Goal: Task Accomplishment & Management: Manage account settings

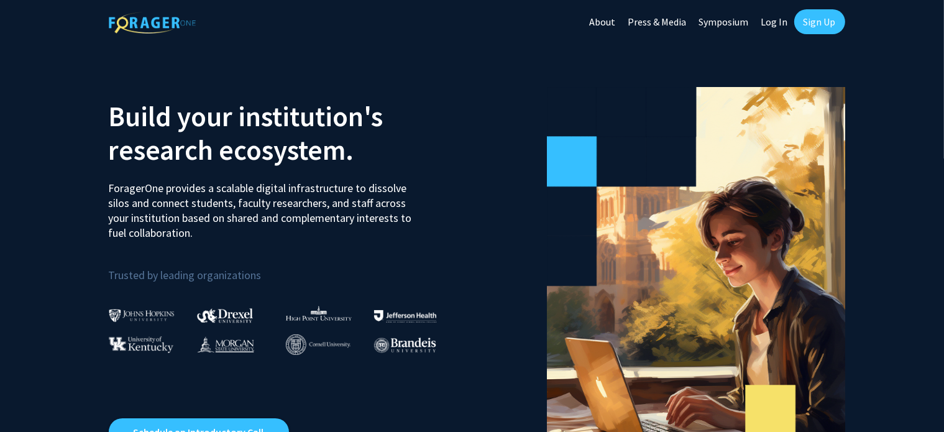
click at [815, 14] on link "Sign Up" at bounding box center [819, 21] width 51 height 25
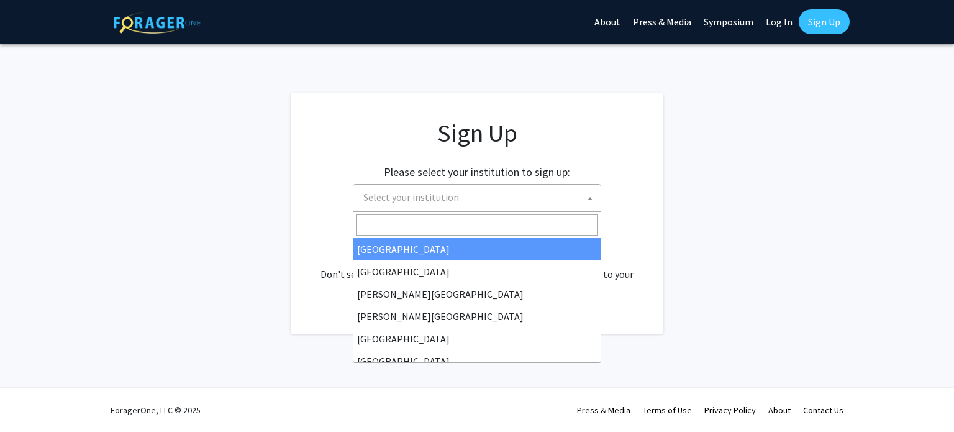
click at [512, 198] on span "Select your institution" at bounding box center [479, 196] width 242 height 25
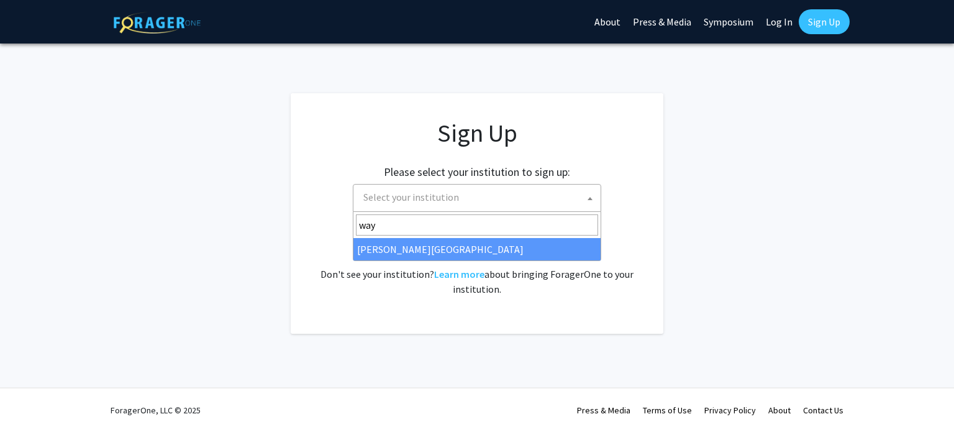
type input "way"
select select "21"
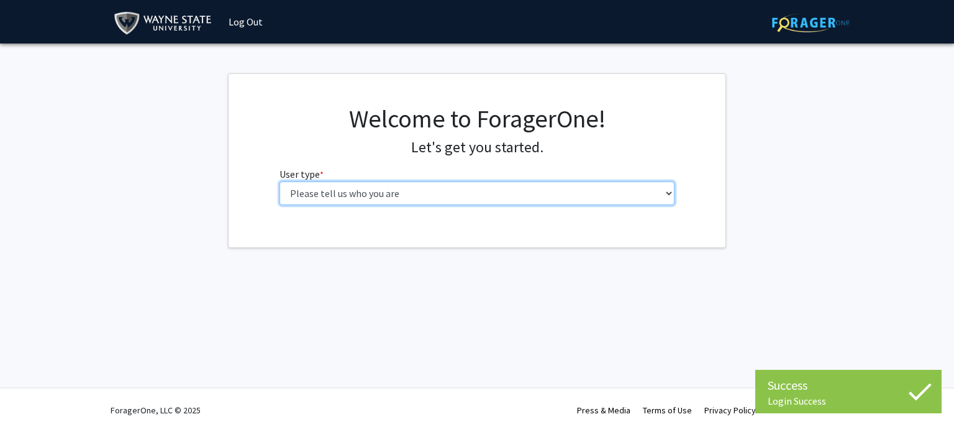
click at [389, 197] on select "Please tell us who you are Undergraduate Student Master's Student Doctoral Cand…" at bounding box center [478, 193] width 396 height 24
select select "1: undergrad"
click at [280, 181] on select "Please tell us who you are Undergraduate Student Master's Student Doctoral Cand…" at bounding box center [478, 193] width 396 height 24
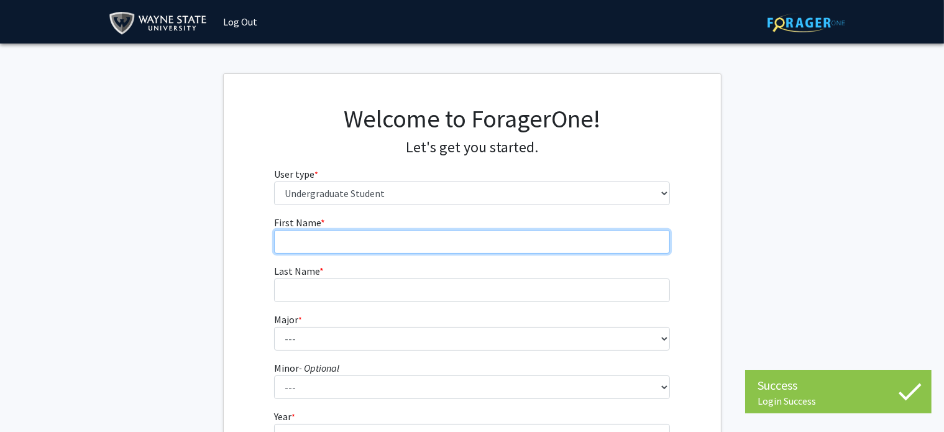
click at [392, 243] on input "First Name * required" at bounding box center [472, 242] width 396 height 24
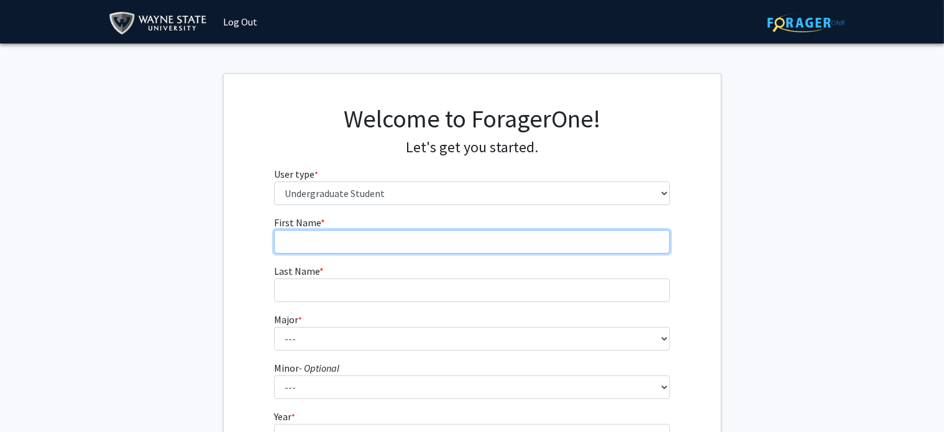
type input "Jordyn"
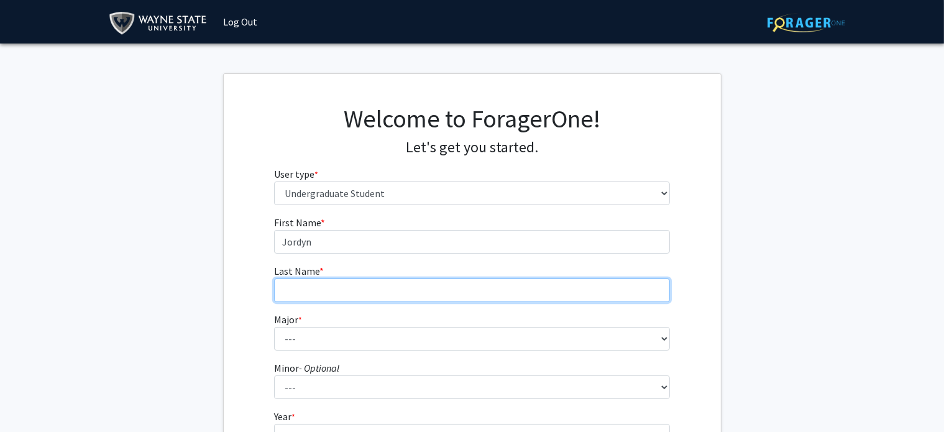
type input "Meersseman"
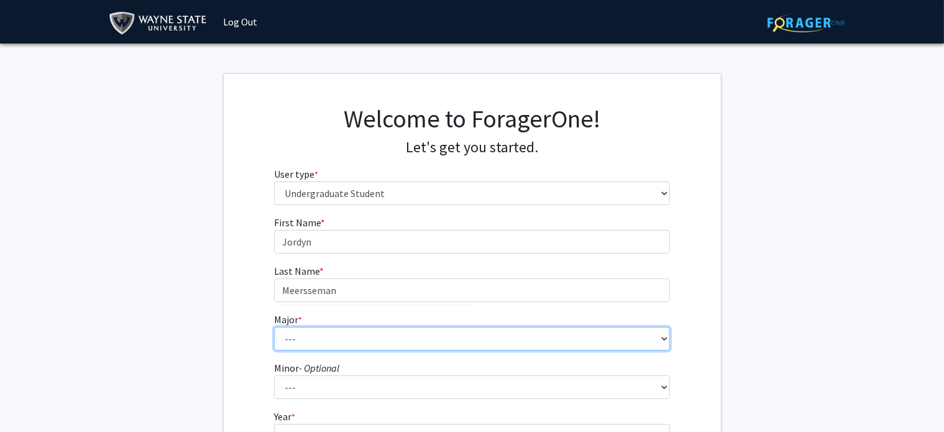
click at [382, 330] on select "--- Accounting African American Studies Anthropology [MEDICAL_DATA] Arabic for …" at bounding box center [472, 339] width 396 height 24
select select "78: 1858"
click at [274, 327] on select "--- Accounting African American Studies Anthropology [MEDICAL_DATA] Arabic for …" at bounding box center [472, 339] width 396 height 24
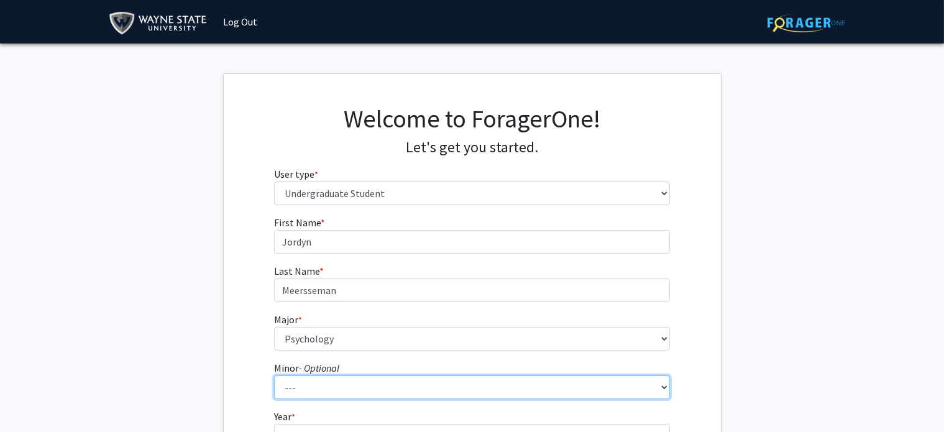
click at [345, 387] on select "--- African American Studies Africana Theatre and Dance Animation and Interacti…" at bounding box center [472, 387] width 396 height 24
select select "8: 1373"
click at [274, 375] on select "--- African American Studies Africana Theatre and Dance Animation and Interacti…" at bounding box center [472, 387] width 396 height 24
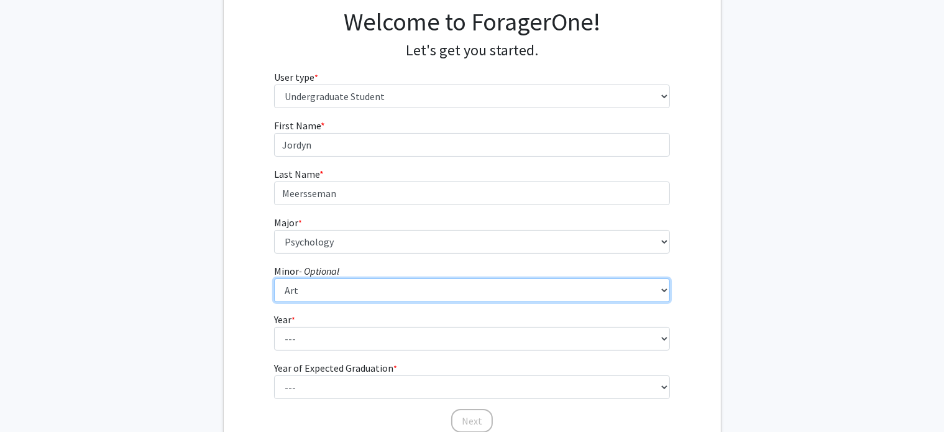
scroll to position [107, 0]
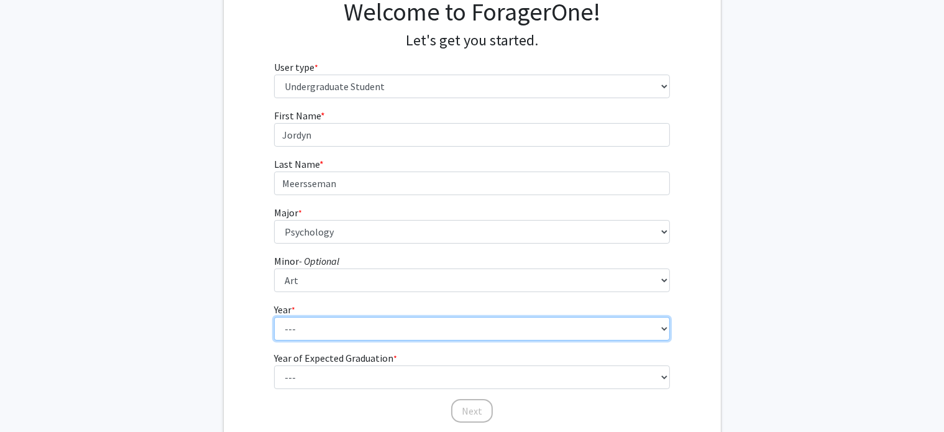
click at [354, 327] on select "--- First-year Sophomore Junior Senior Postbaccalaureate Certificate" at bounding box center [472, 329] width 396 height 24
select select "2: sophomore"
click at [274, 317] on select "--- First-year Sophomore Junior Senior Postbaccalaureate Certificate" at bounding box center [472, 329] width 396 height 24
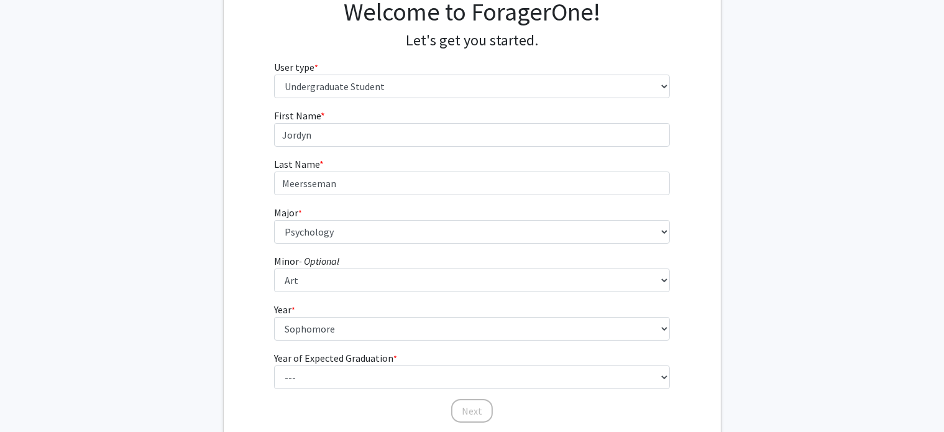
click at [350, 362] on label "Year of Expected Graduation * required" at bounding box center [335, 357] width 123 height 15
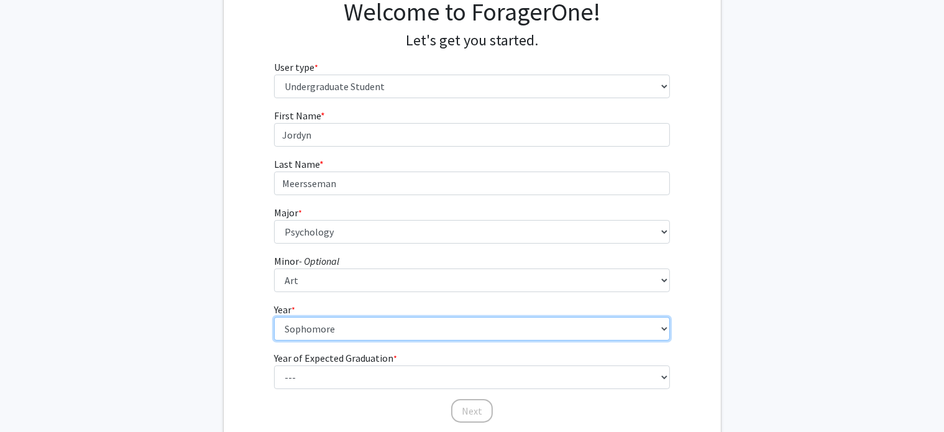
click at [350, 340] on select "--- First-year Sophomore Junior Senior Postbaccalaureate Certificate" at bounding box center [472, 329] width 396 height 24
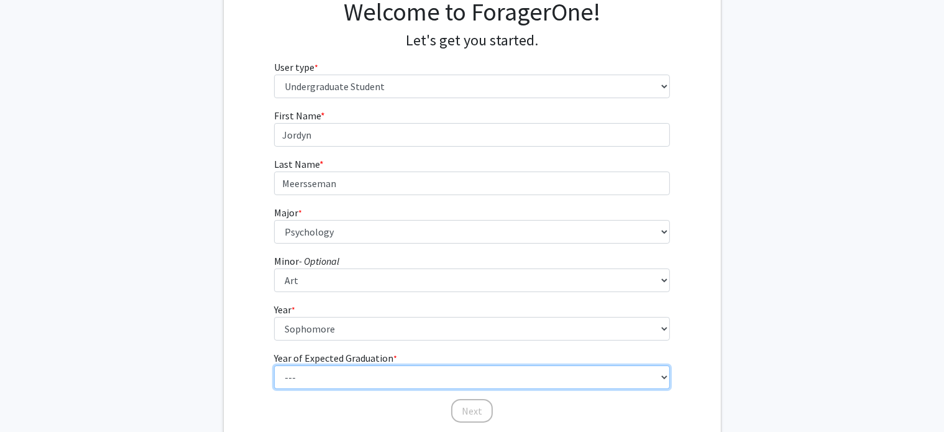
click at [350, 371] on select "--- 2025 2026 2027 2028 2029 2030 2031 2032 2033 2034" at bounding box center [472, 377] width 396 height 24
select select "3: 2027"
click at [274, 365] on select "--- 2025 2026 2027 2028 2029 2030 2031 2032 2033 2034" at bounding box center [472, 377] width 396 height 24
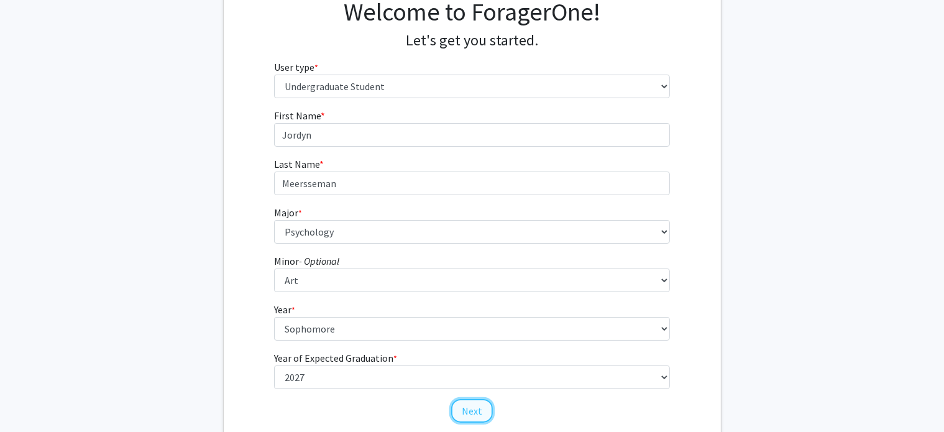
click at [467, 409] on button "Next" at bounding box center [472, 411] width 42 height 24
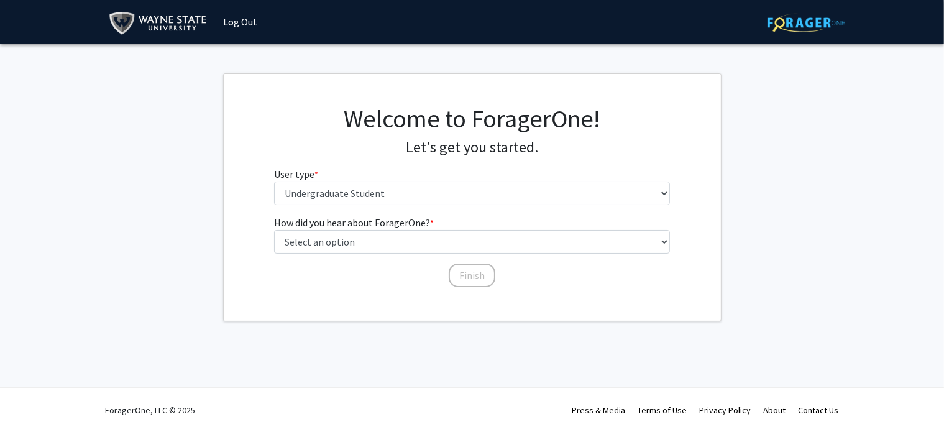
scroll to position [0, 0]
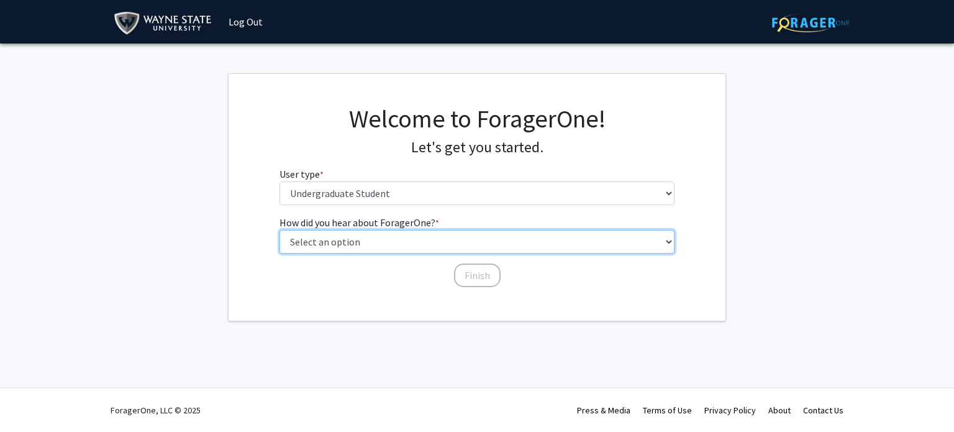
click at [390, 243] on select "Select an option Peer/student recommendation Faculty/staff recommendation Unive…" at bounding box center [478, 242] width 396 height 24
select select "3: university_website"
click at [280, 230] on select "Select an option Peer/student recommendation Faculty/staff recommendation Unive…" at bounding box center [478, 242] width 396 height 24
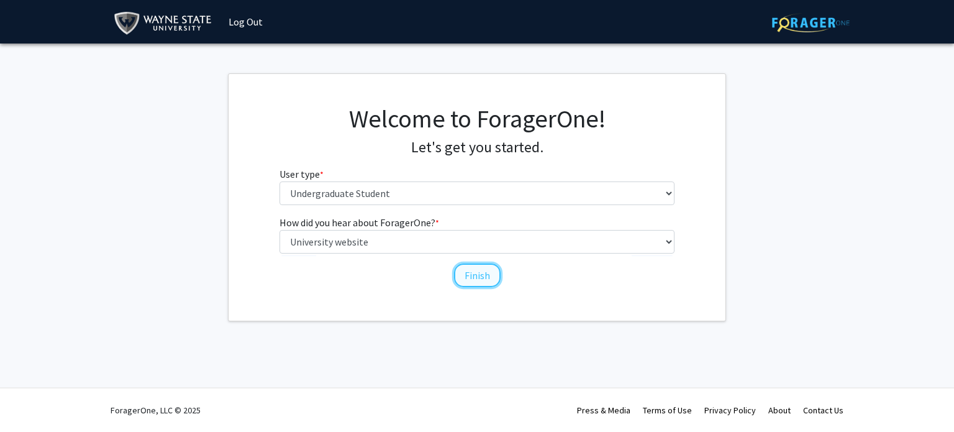
click at [476, 280] on button "Finish" at bounding box center [477, 275] width 47 height 24
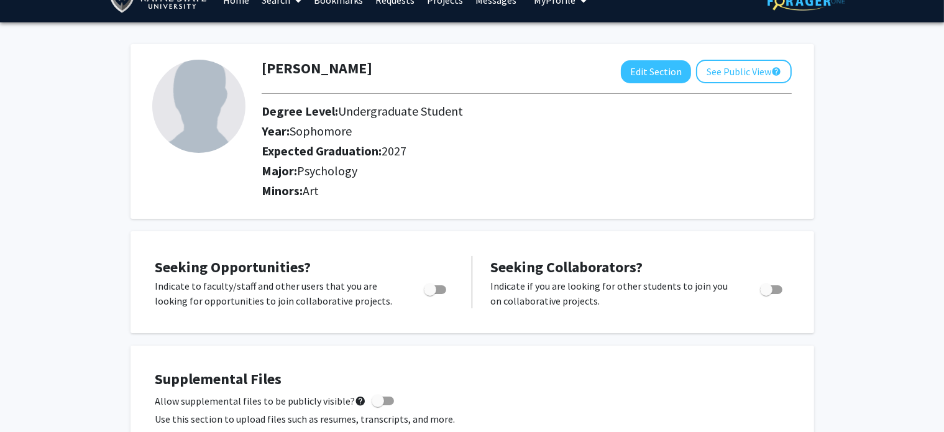
scroll to position [24, 0]
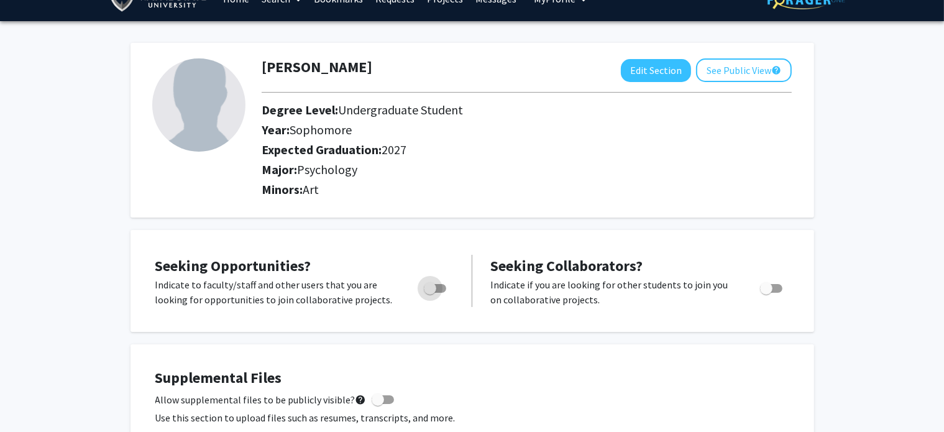
click at [427, 290] on span "Toggle" at bounding box center [430, 288] width 12 height 12
click at [429, 293] on input "Are you actively seeking opportunities?" at bounding box center [429, 293] width 1 height 1
checkbox input "true"
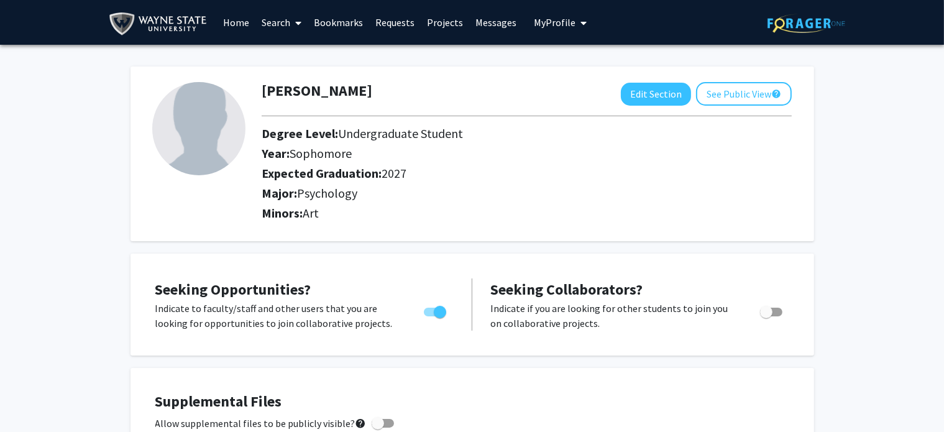
scroll to position [0, 0]
click at [232, 23] on link "Home" at bounding box center [236, 22] width 39 height 43
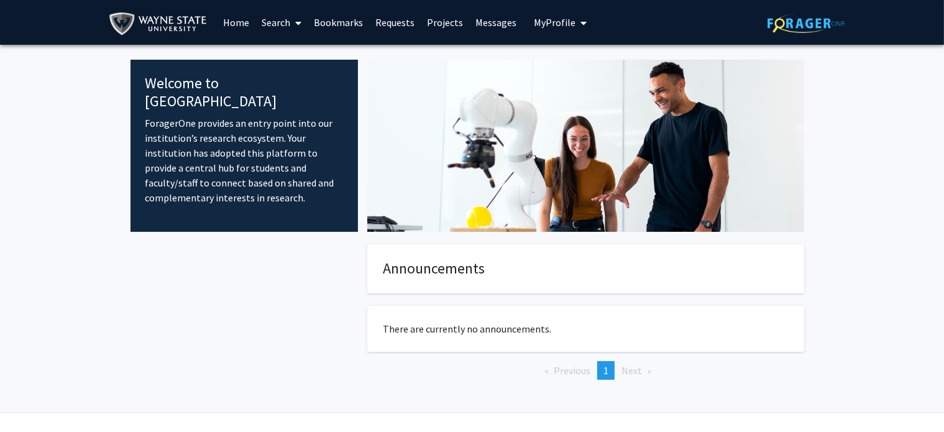
click at [288, 34] on link "Search" at bounding box center [281, 22] width 52 height 43
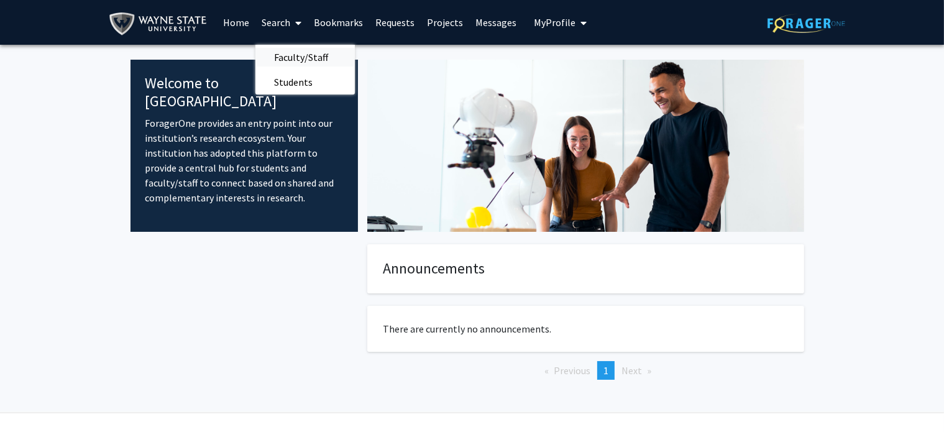
click at [309, 51] on span "Faculty/Staff" at bounding box center [300, 57] width 91 height 25
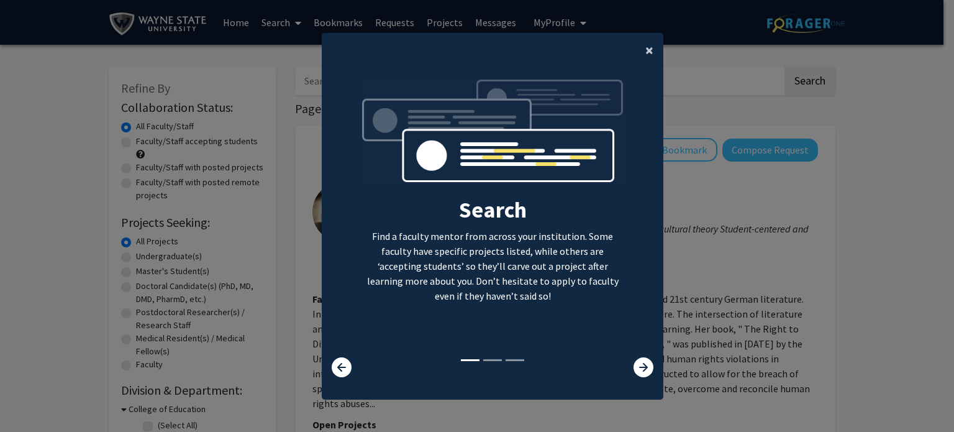
click at [646, 55] on span "×" at bounding box center [649, 49] width 8 height 19
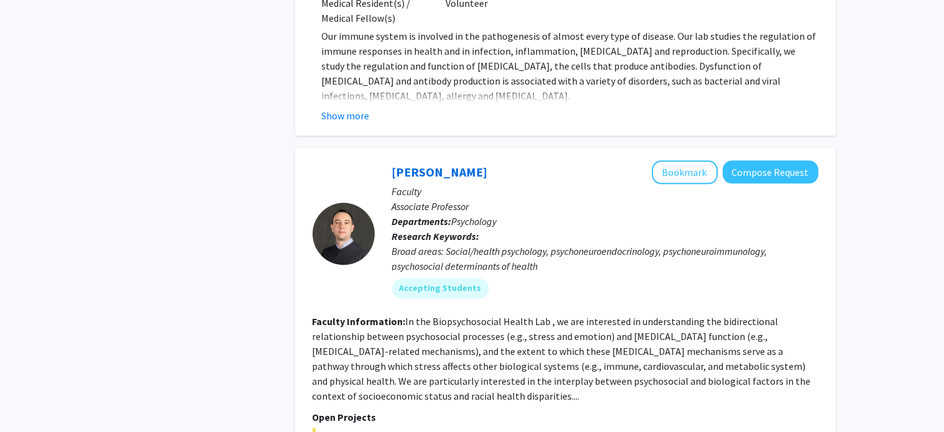
scroll to position [2880, 0]
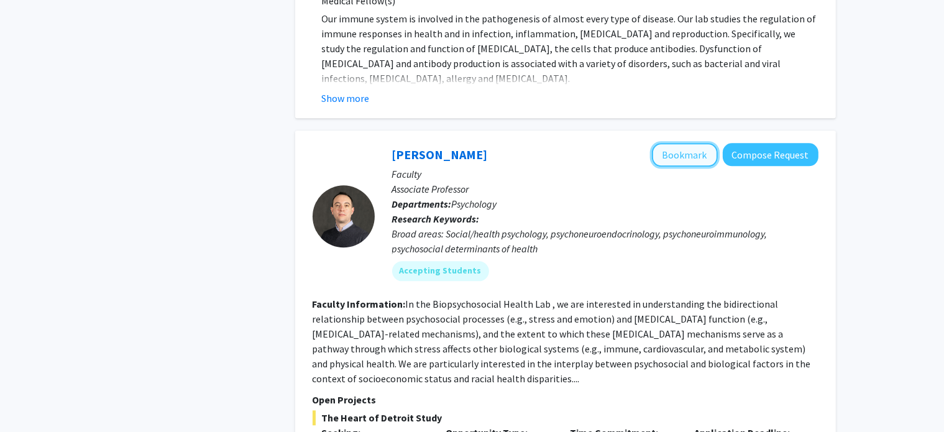
click at [688, 143] on button "Bookmark" at bounding box center [685, 155] width 66 height 24
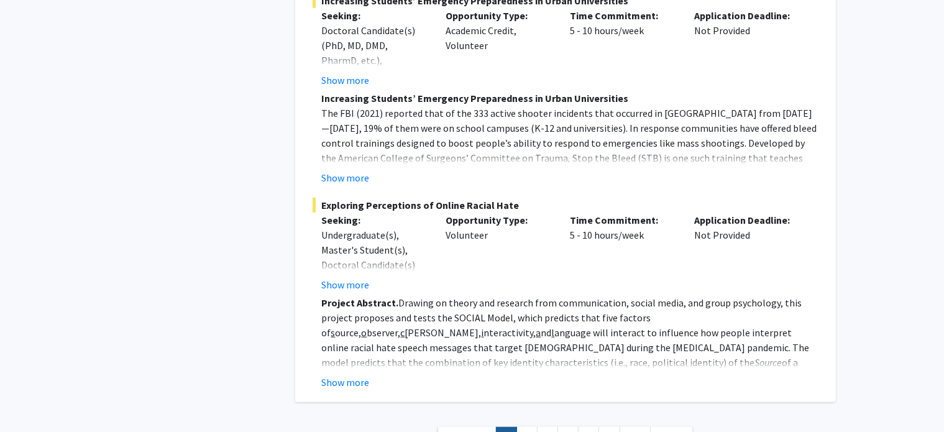
scroll to position [5786, 0]
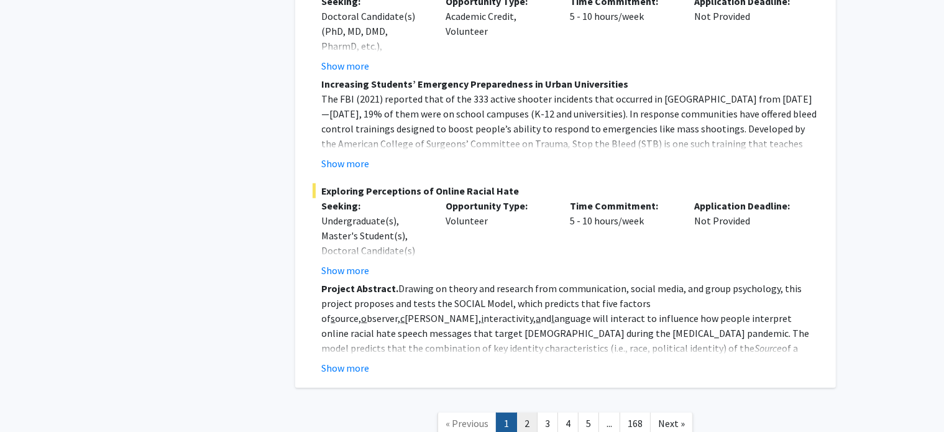
click at [529, 412] on link "2" at bounding box center [526, 423] width 21 height 22
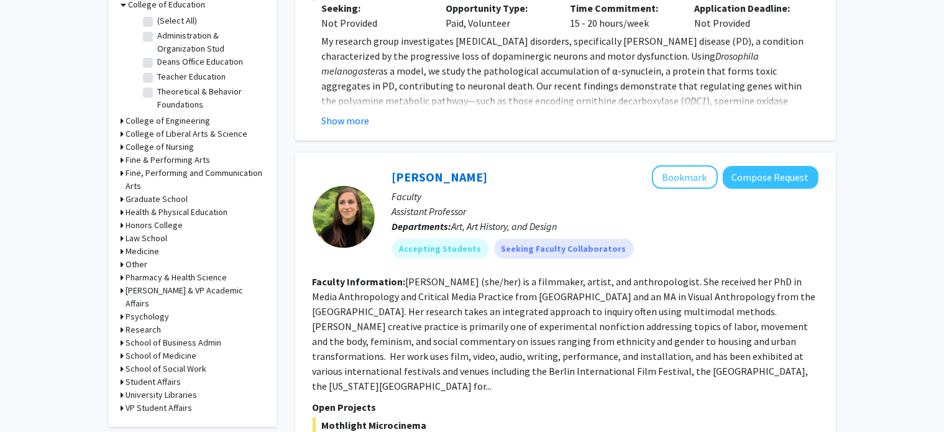
scroll to position [405, 0]
click at [692, 165] on button "Bookmark" at bounding box center [685, 177] width 66 height 24
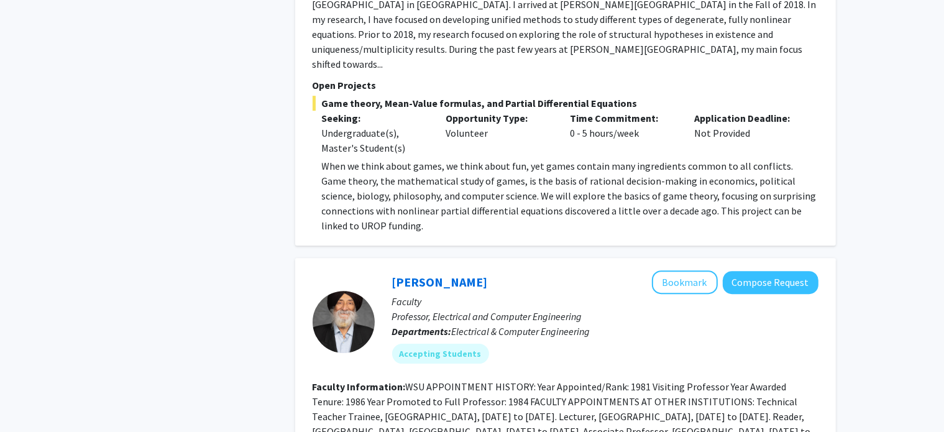
scroll to position [4030, 0]
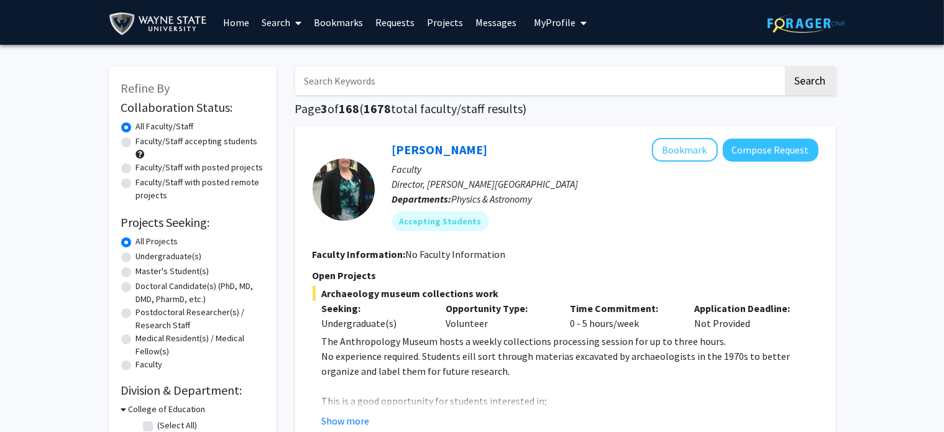
click at [427, 69] on input "Search Keywords" at bounding box center [539, 80] width 488 height 29
type input "psychology art"
click at [785, 66] on button "Search" at bounding box center [810, 80] width 51 height 29
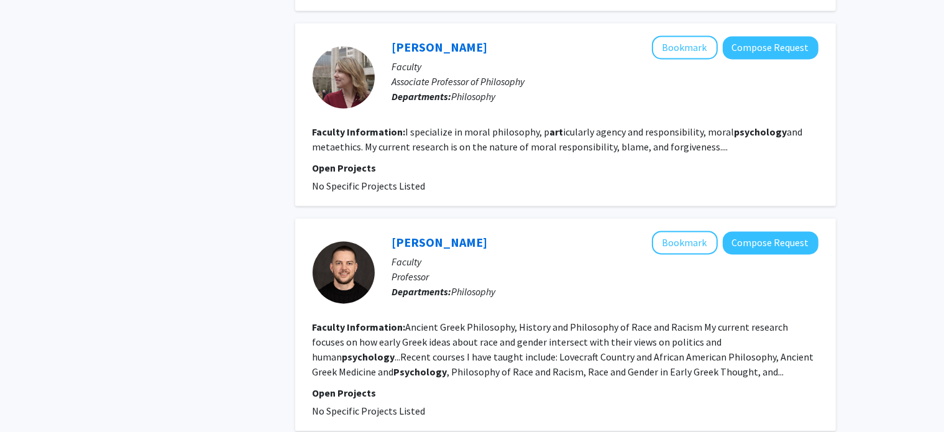
scroll to position [2640, 0]
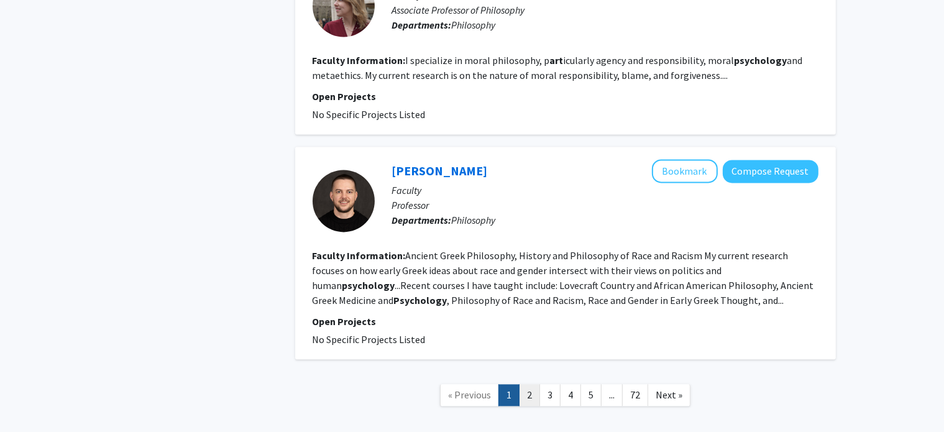
click at [535, 384] on link "2" at bounding box center [529, 395] width 21 height 22
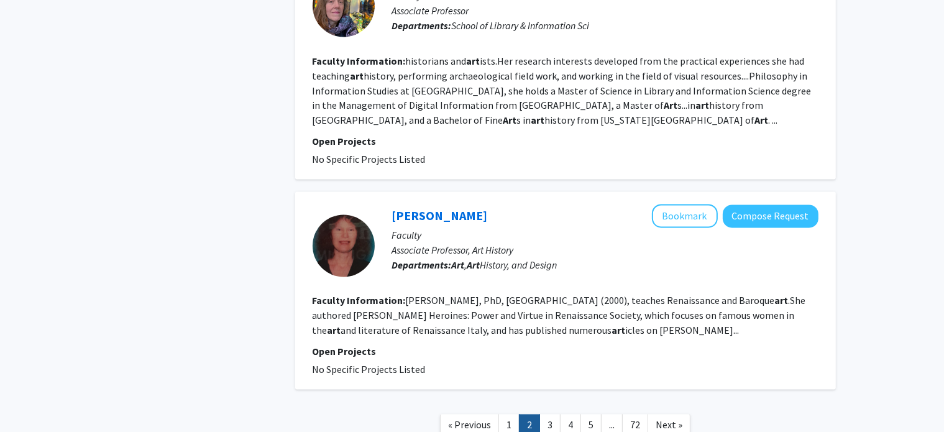
scroll to position [2256, 0]
click at [549, 414] on link "3" at bounding box center [549, 425] width 21 height 22
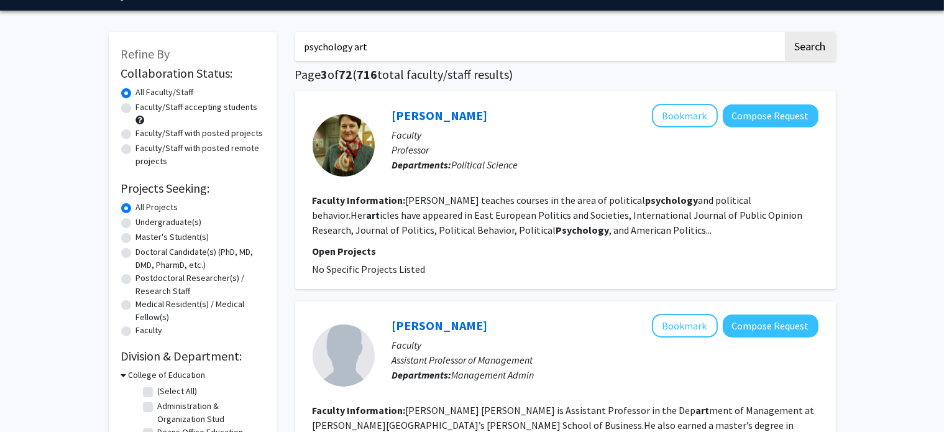
scroll to position [35, 0]
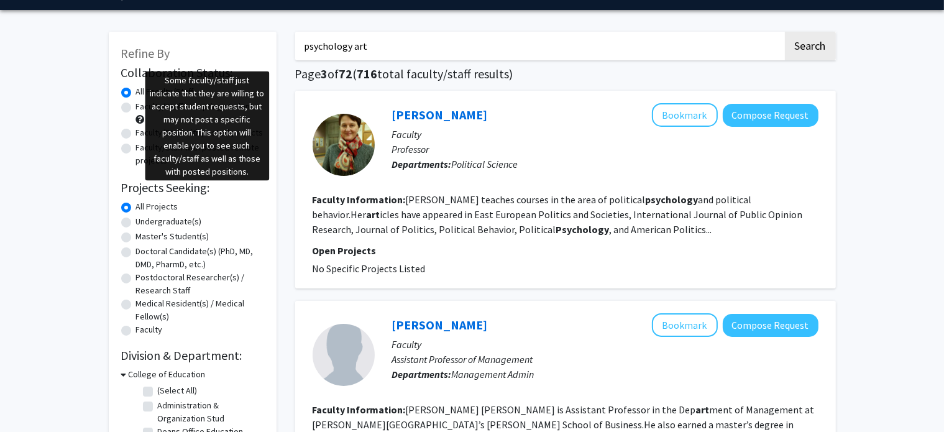
click at [142, 121] on span at bounding box center [140, 119] width 9 height 9
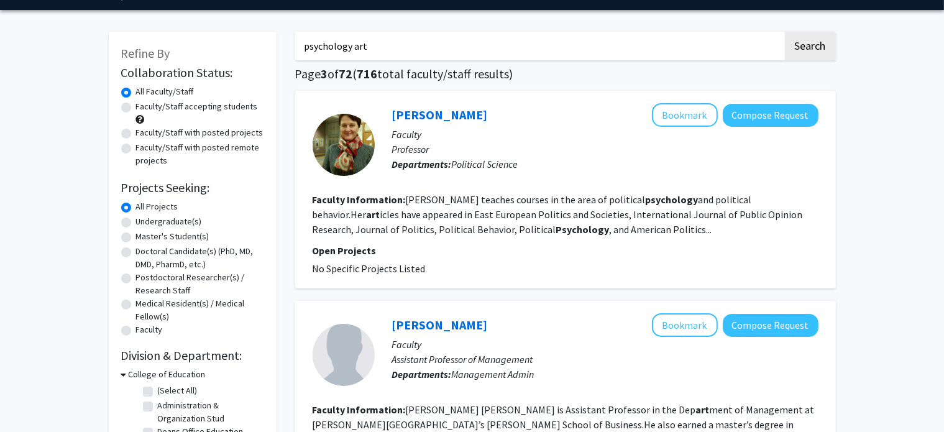
click at [142, 121] on span at bounding box center [140, 119] width 9 height 9
click at [136, 109] on label "Faculty/Staff accepting students" at bounding box center [197, 106] width 122 height 13
click at [136, 108] on input "Faculty/Staff accepting students" at bounding box center [140, 104] width 8 height 8
radio input "true"
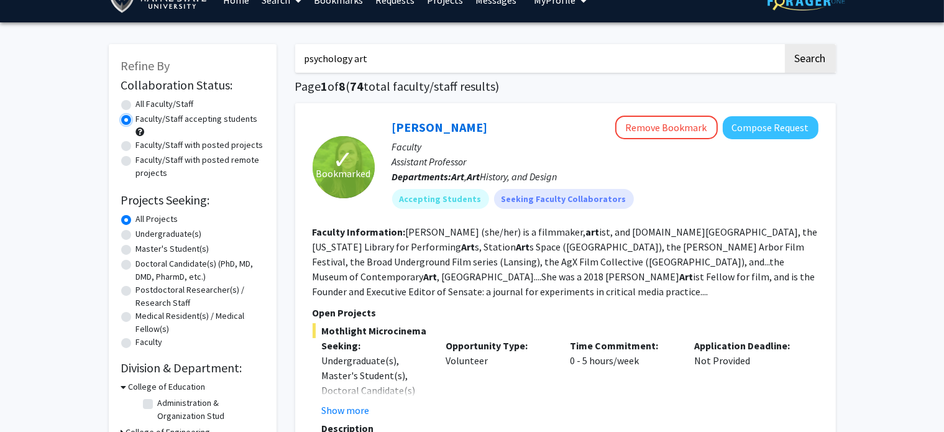
scroll to position [19, 0]
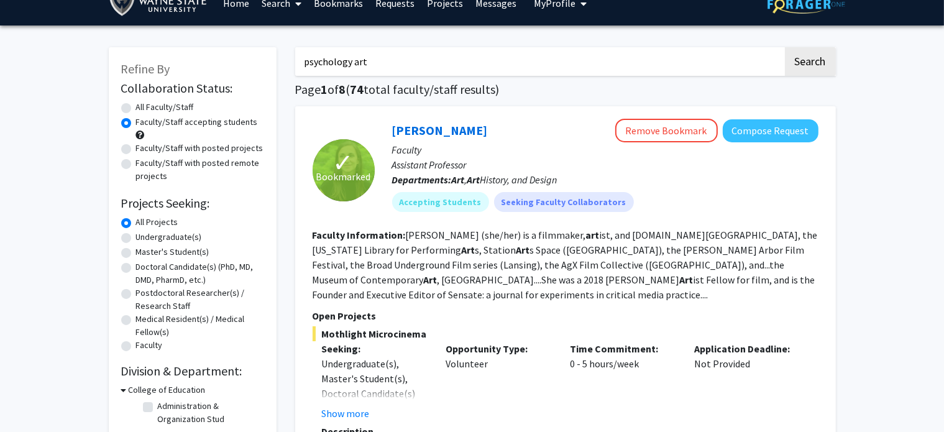
click at [136, 151] on label "Faculty/Staff with posted projects" at bounding box center [199, 148] width 127 height 13
click at [136, 150] on input "Faculty/Staff with posted projects" at bounding box center [140, 146] width 8 height 8
radio input "true"
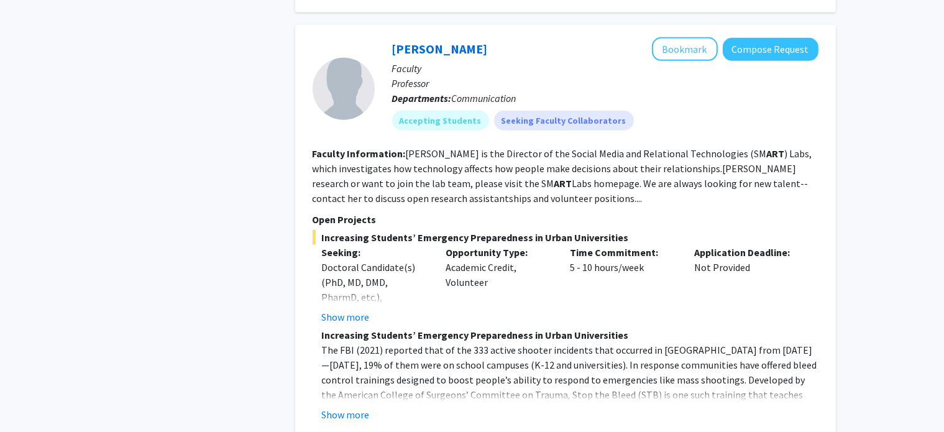
scroll to position [988, 0]
click at [360, 310] on button "Show more" at bounding box center [346, 317] width 48 height 15
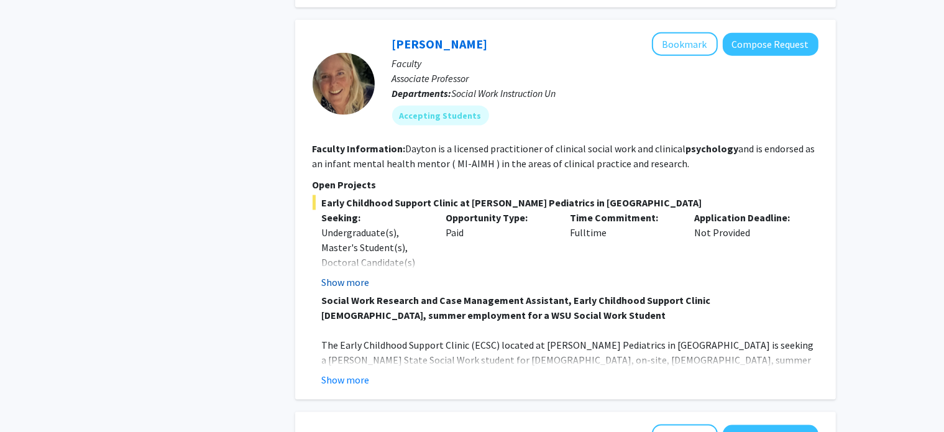
scroll to position [1665, 0]
click at [345, 372] on button "Show more" at bounding box center [346, 379] width 48 height 15
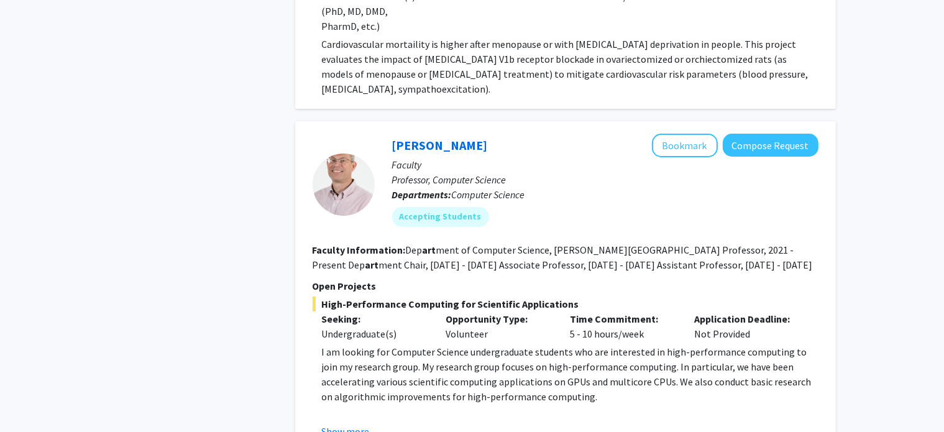
scroll to position [4656, 0]
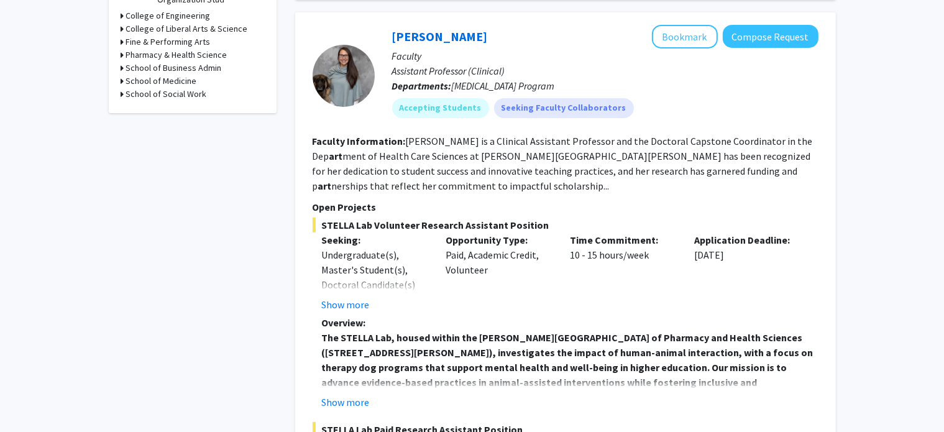
scroll to position [437, 0]
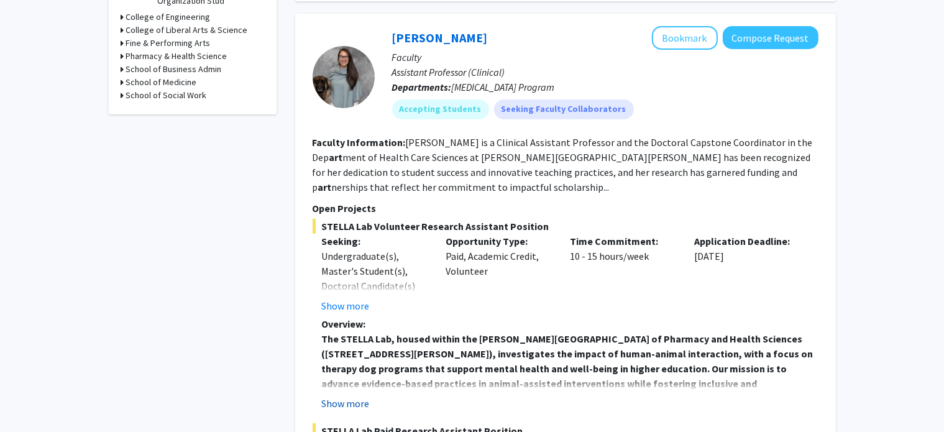
click at [365, 396] on button "Show more" at bounding box center [346, 403] width 48 height 15
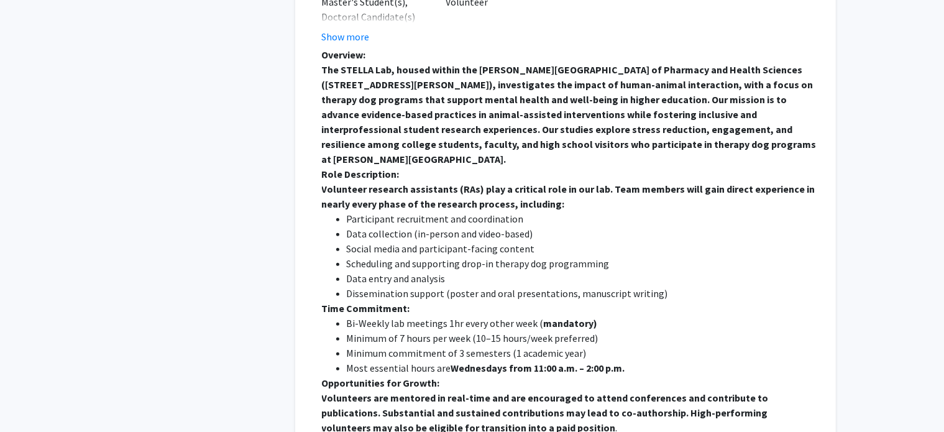
scroll to position [707, 0]
click at [340, 29] on button "Show more" at bounding box center [346, 36] width 48 height 15
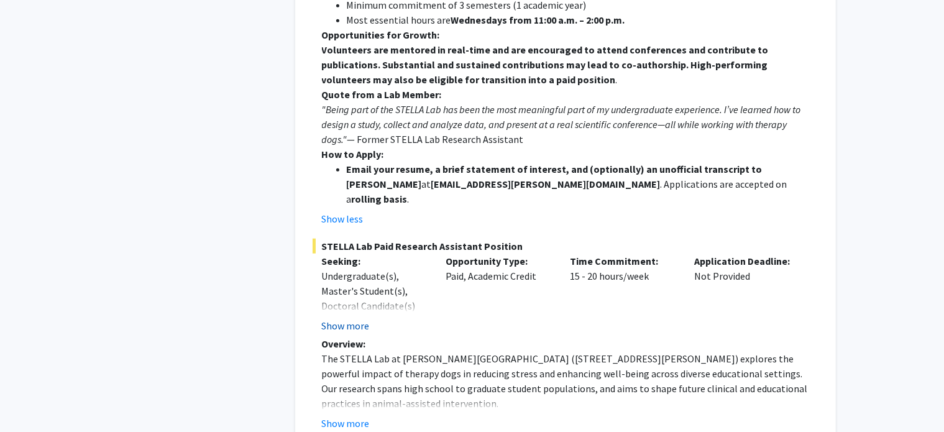
scroll to position [1131, 0]
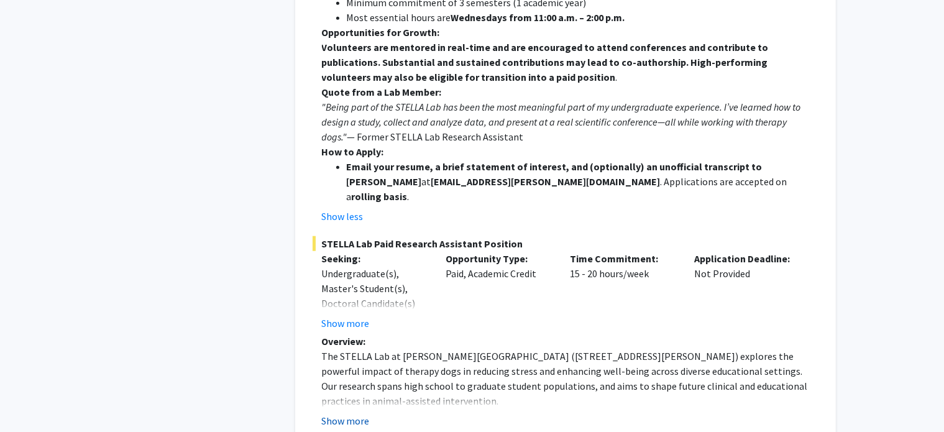
click at [353, 413] on button "Show more" at bounding box center [346, 420] width 48 height 15
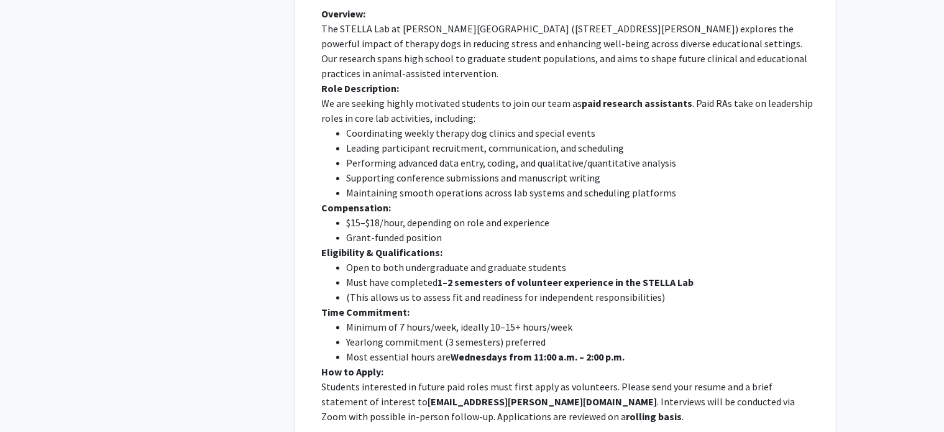
scroll to position [1459, 0]
click at [430, 319] on li "Minimum of 7 hours/week, ideally 10–15+ hours/week" at bounding box center [582, 326] width 471 height 15
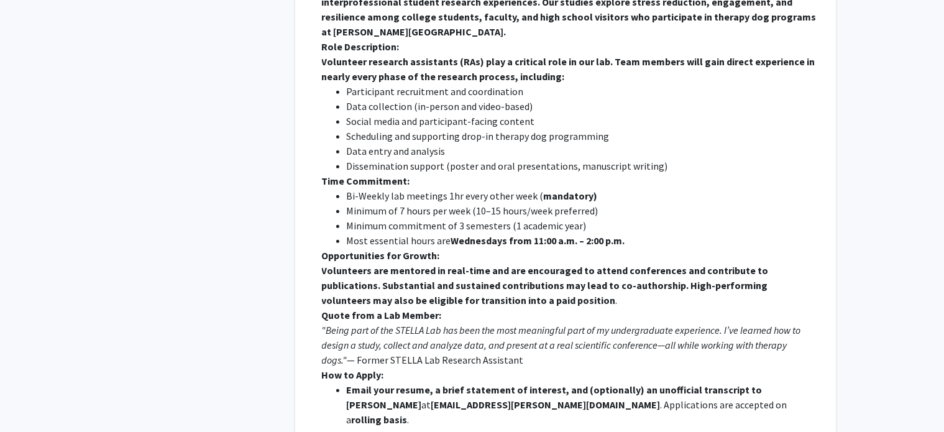
scroll to position [909, 0]
click at [696, 262] on p "Volunteers are mentored in real-time and are encouraged to attend conferences a…" at bounding box center [570, 284] width 496 height 45
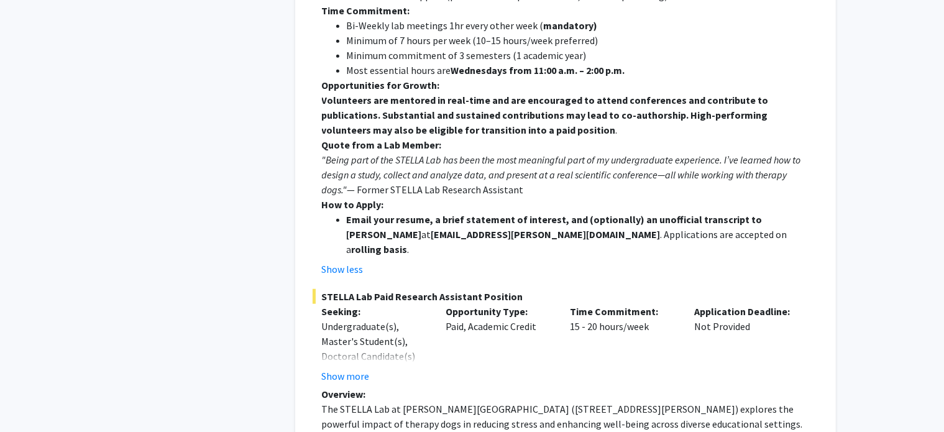
scroll to position [1079, 0]
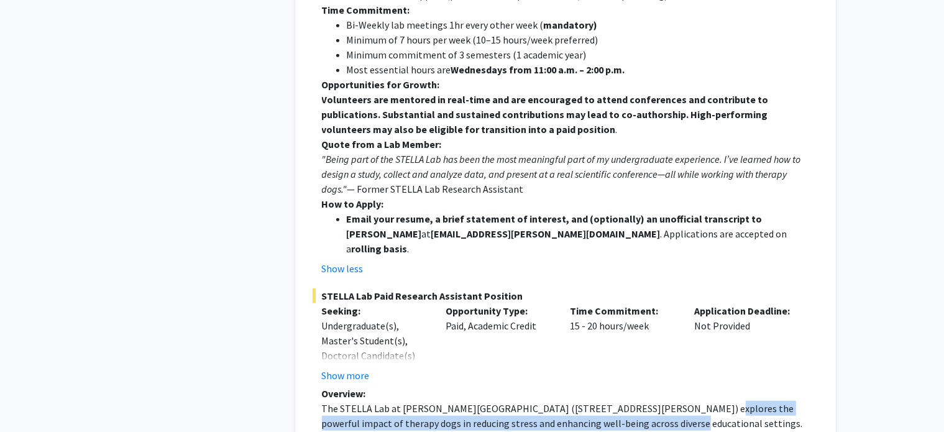
drag, startPoint x: 667, startPoint y: 347, endPoint x: 600, endPoint y: 365, distance: 68.9
click at [600, 401] on p "The STELLA Lab at Wayne State University (259 Mack Avenue) explores the powerfu…" at bounding box center [570, 431] width 496 height 60
copy p "impact of therapy dogs in reducing stress and enhancing well-being across diver…"
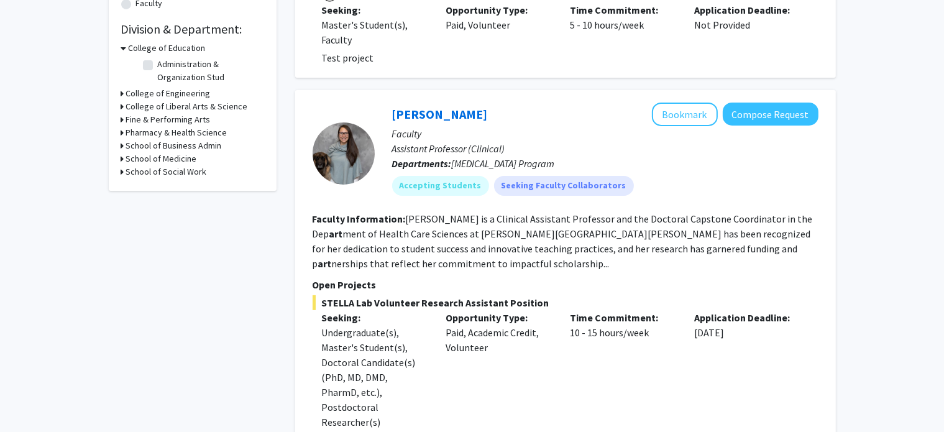
scroll to position [359, 0]
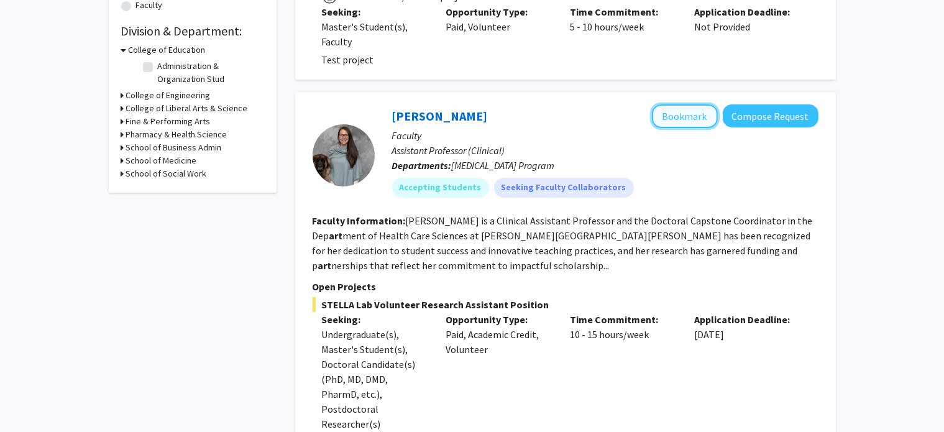
click at [690, 108] on button "Bookmark" at bounding box center [685, 116] width 66 height 24
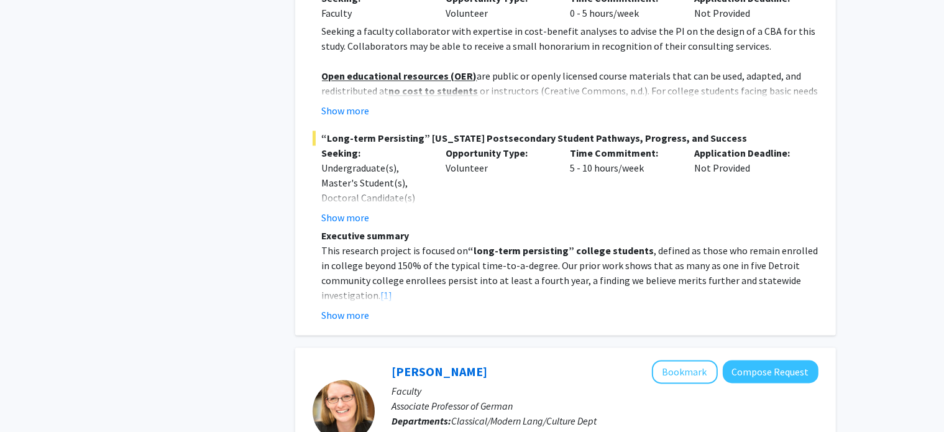
scroll to position [2537, 0]
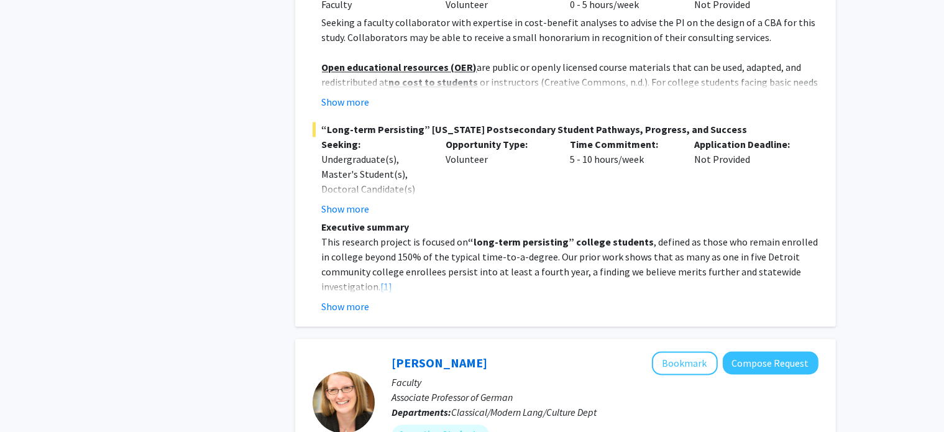
click at [375, 299] on div "Show more" at bounding box center [570, 306] width 496 height 15
click at [362, 299] on button "Show more" at bounding box center [346, 306] width 48 height 15
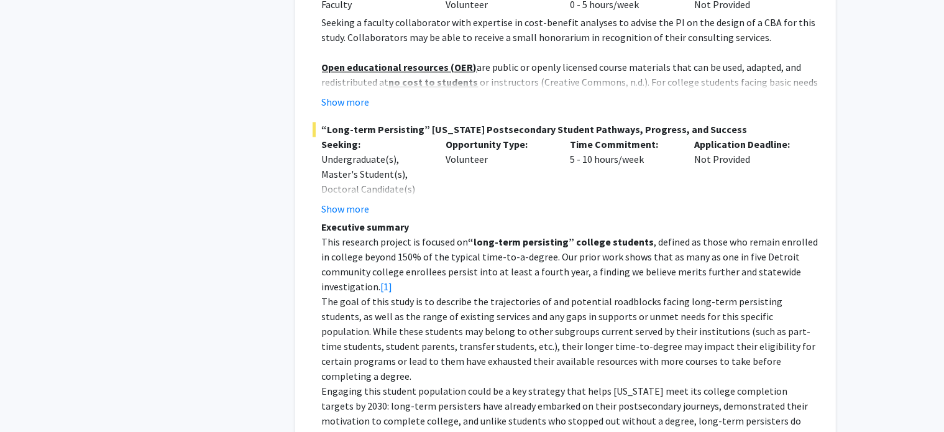
click at [507, 294] on p "The goal of this study is to describe the trajectories of and potential roadblo…" at bounding box center [570, 338] width 496 height 89
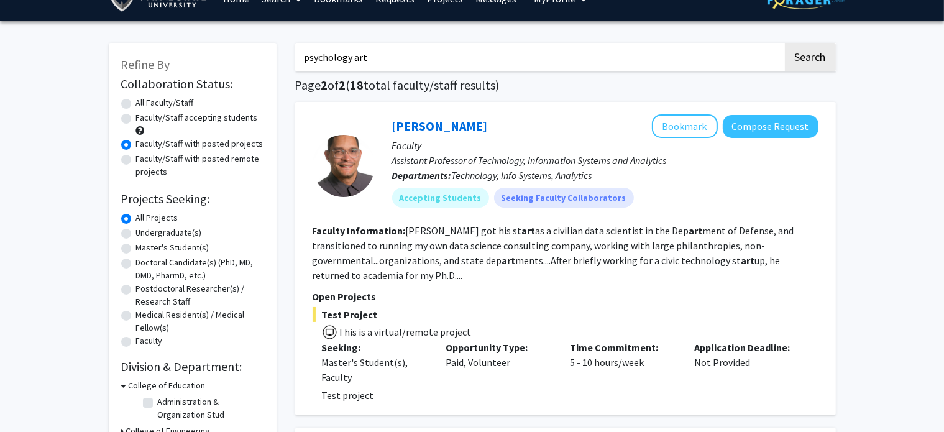
scroll to position [0, 0]
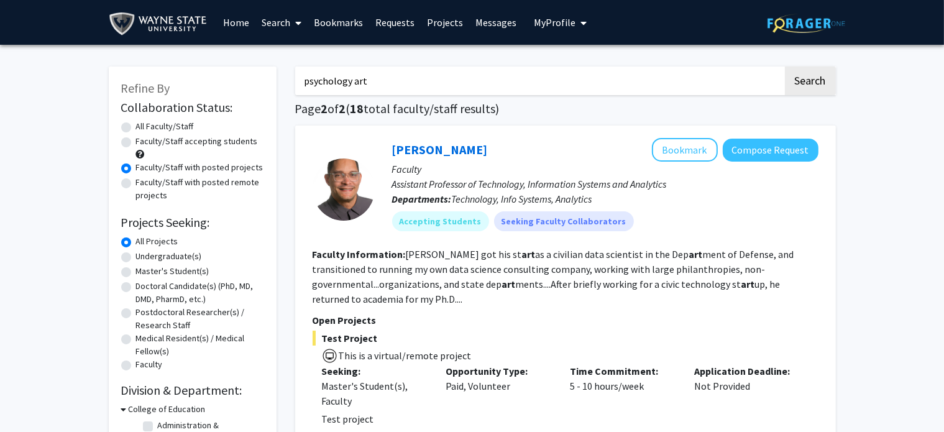
click at [162, 180] on label "Faculty/Staff with posted remote projects" at bounding box center [200, 189] width 128 height 26
click at [144, 180] on input "Faculty/Staff with posted remote projects" at bounding box center [140, 180] width 8 height 8
radio input "true"
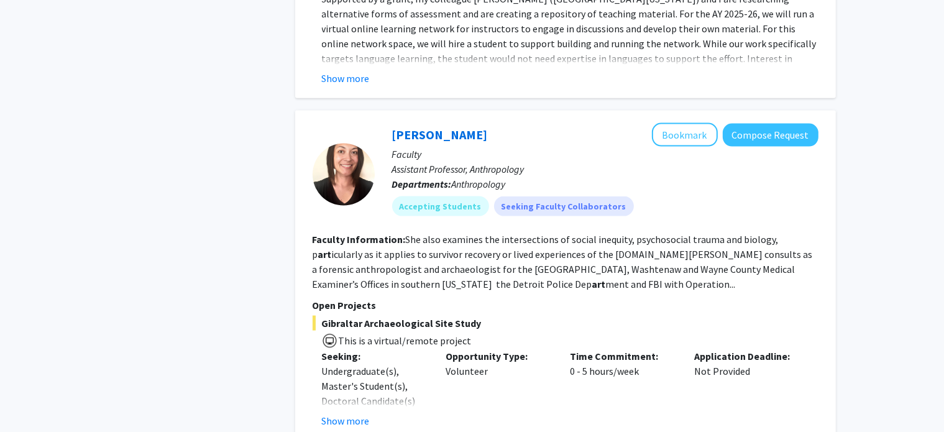
scroll to position [1673, 0]
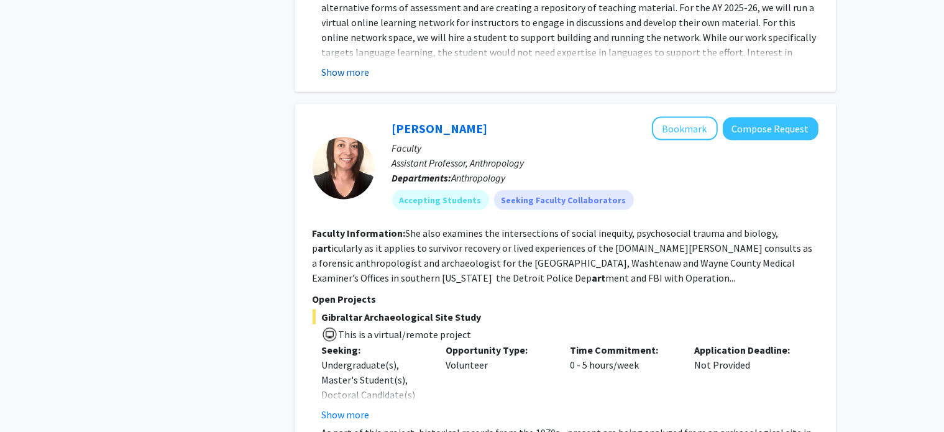
click at [350, 65] on button "Show more" at bounding box center [346, 72] width 48 height 15
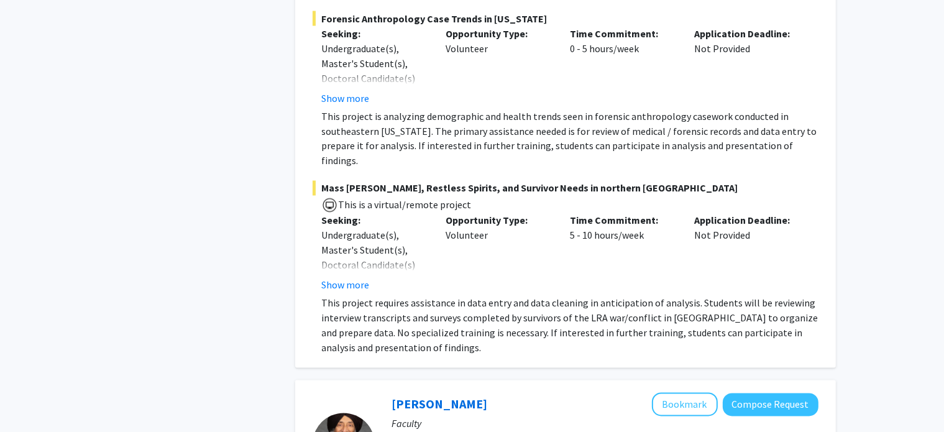
scroll to position [2219, 0]
click at [479, 216] on div "Opportunity Type: Volunteer" at bounding box center [498, 253] width 124 height 80
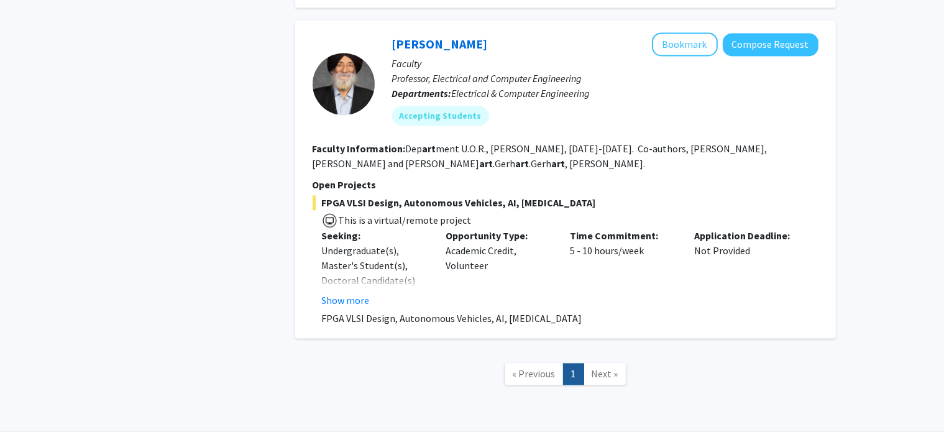
scroll to position [2592, 0]
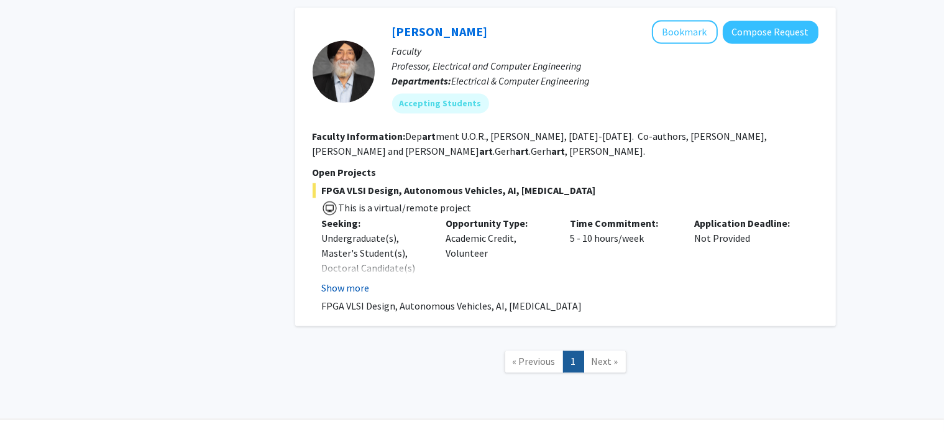
click at [338, 280] on button "Show more" at bounding box center [346, 287] width 48 height 15
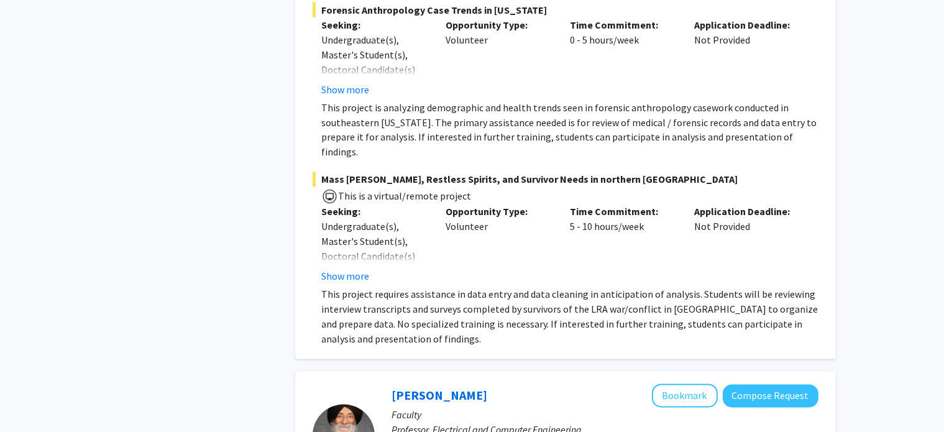
scroll to position [2230, 0]
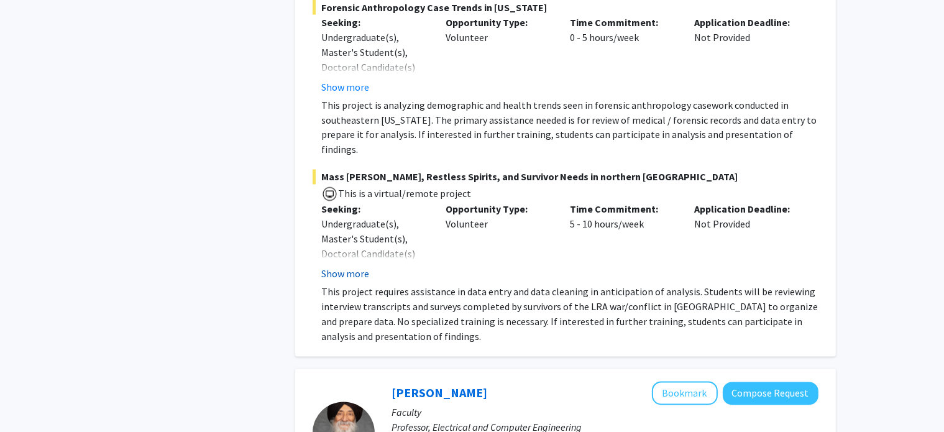
click at [337, 266] on button "Show more" at bounding box center [346, 273] width 48 height 15
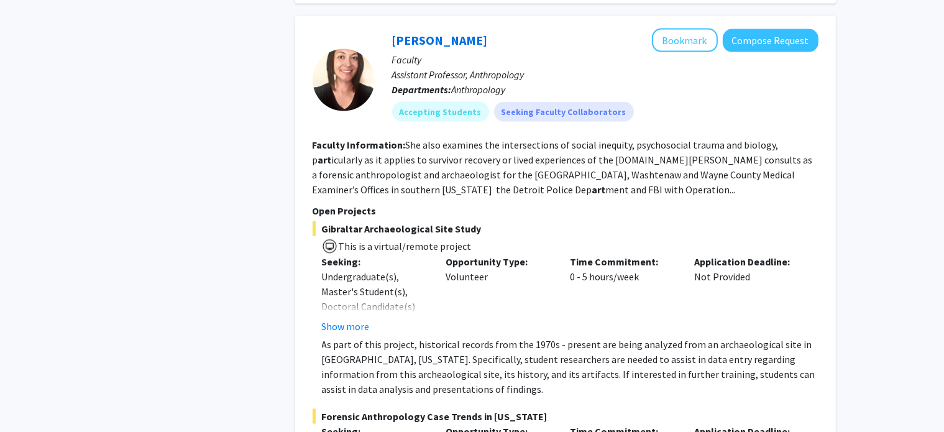
scroll to position [1832, 0]
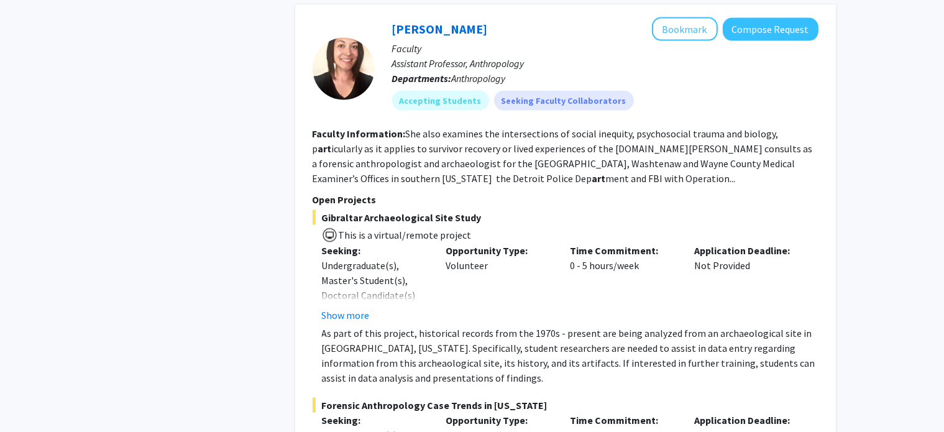
click at [681, 41] on p "Faculty" at bounding box center [605, 48] width 426 height 15
click at [680, 20] on button "Bookmark" at bounding box center [685, 29] width 66 height 24
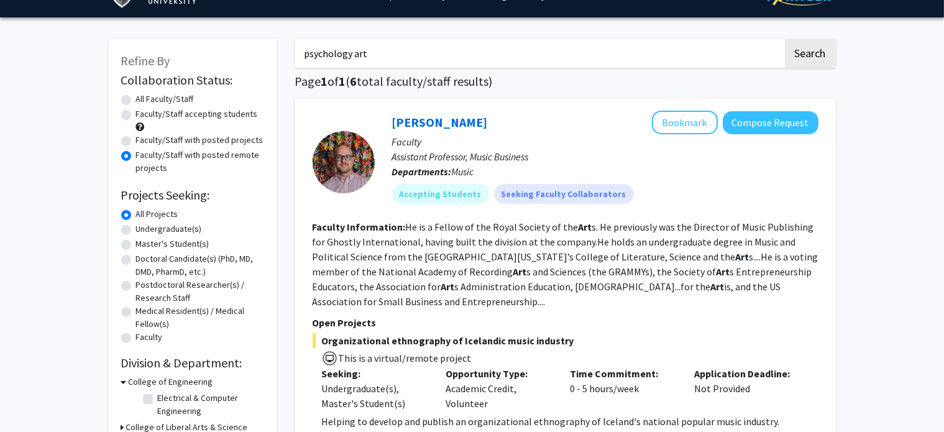
scroll to position [0, 0]
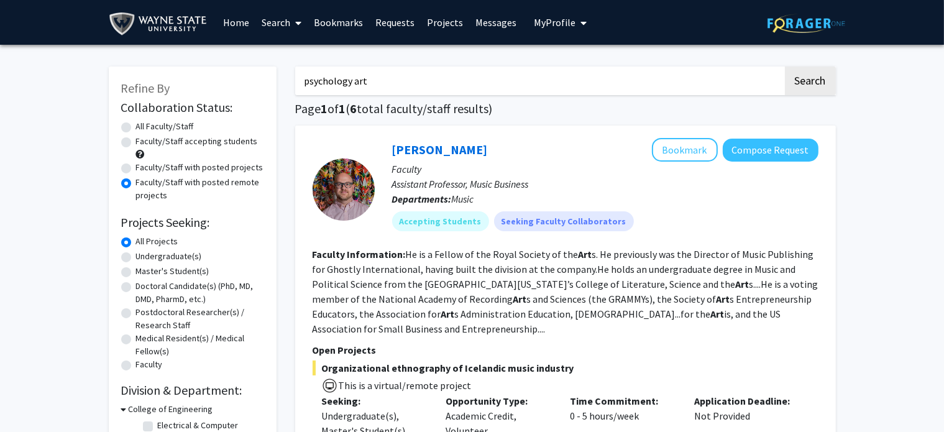
click at [353, 17] on link "Bookmarks" at bounding box center [337, 22] width 61 height 43
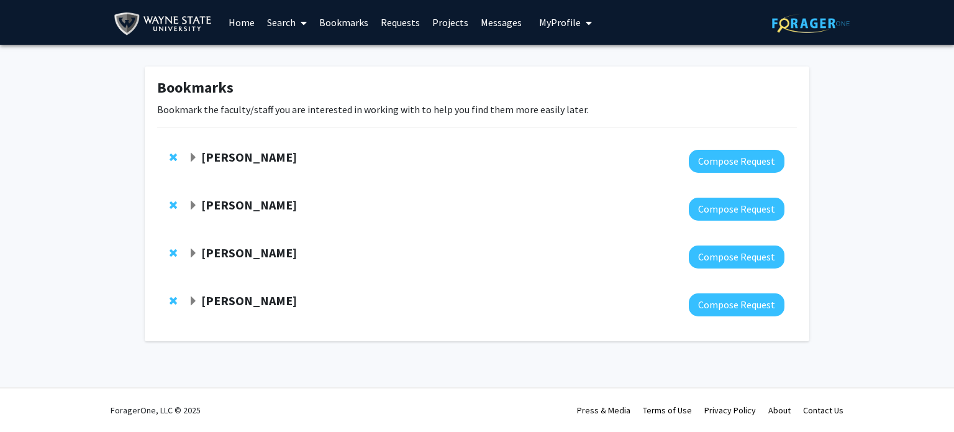
click at [244, 151] on strong "Samuele Zilioli" at bounding box center [249, 157] width 96 height 16
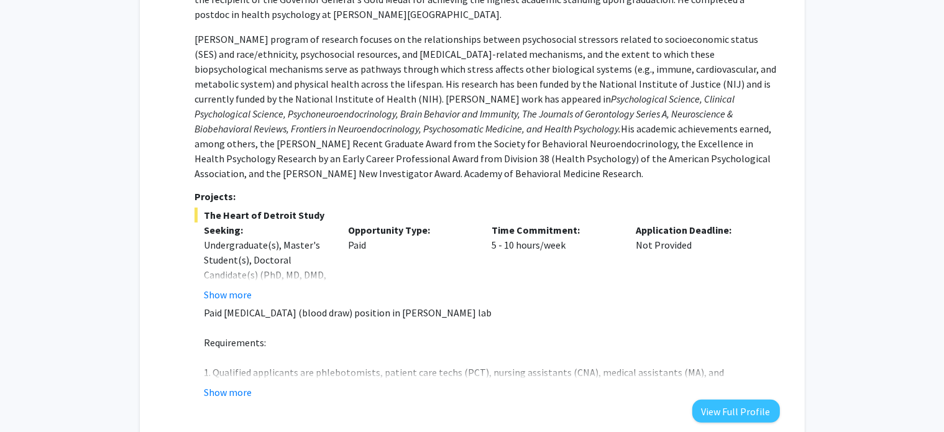
scroll to position [278, 0]
click at [231, 385] on button "Show more" at bounding box center [228, 392] width 48 height 15
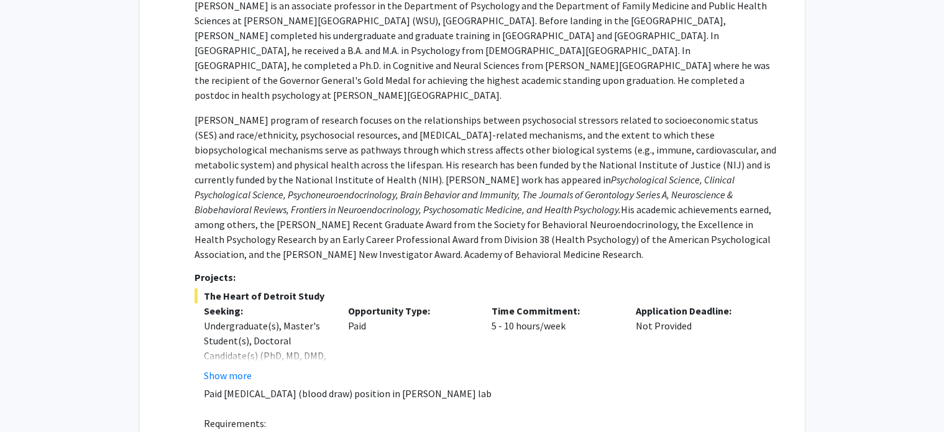
scroll to position [0, 0]
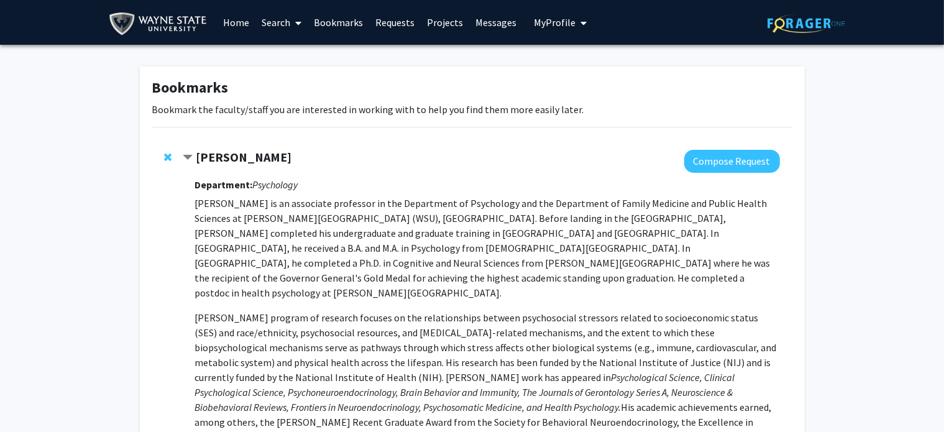
click at [165, 156] on span "Remove Samuele Zilioli from bookmarks" at bounding box center [168, 157] width 7 height 10
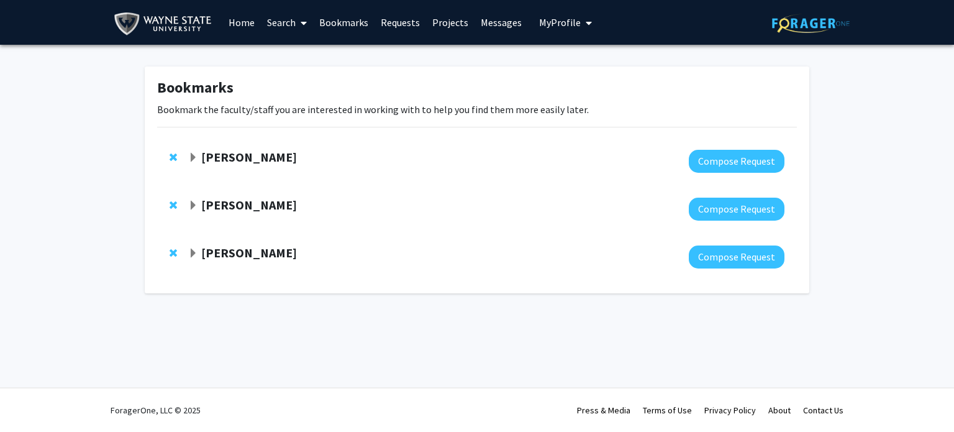
click at [228, 155] on strong "Julia Yezbick" at bounding box center [249, 157] width 96 height 16
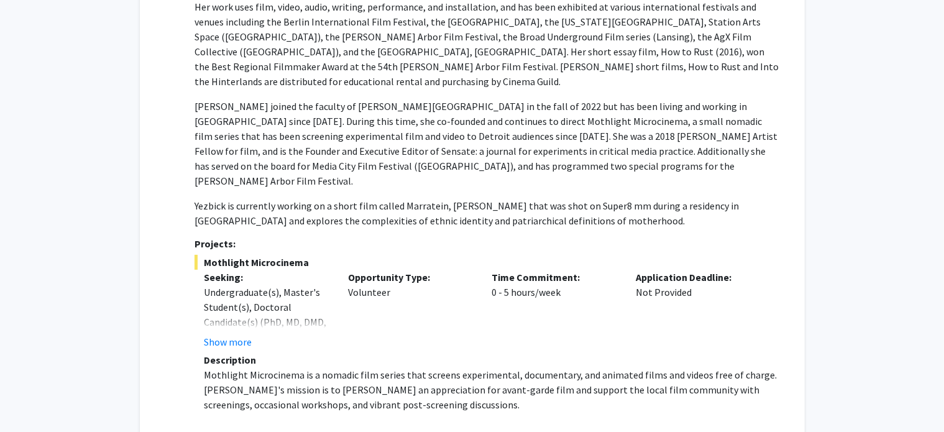
scroll to position [307, 0]
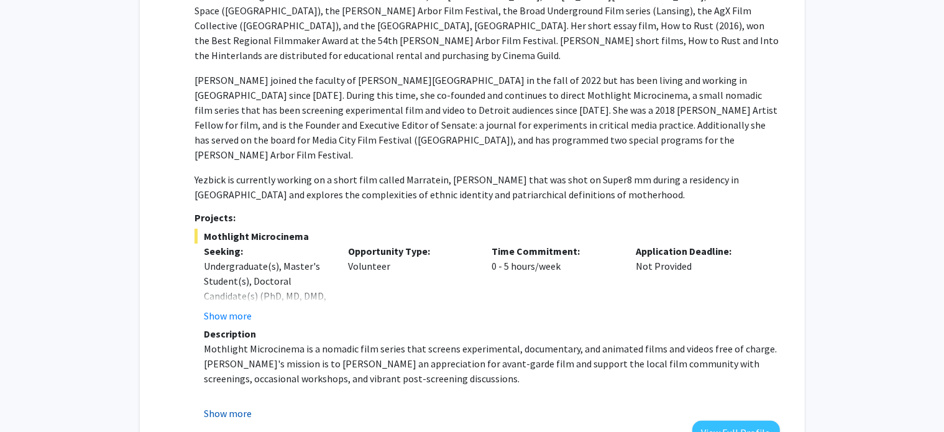
click at [239, 406] on button "Show more" at bounding box center [228, 413] width 48 height 15
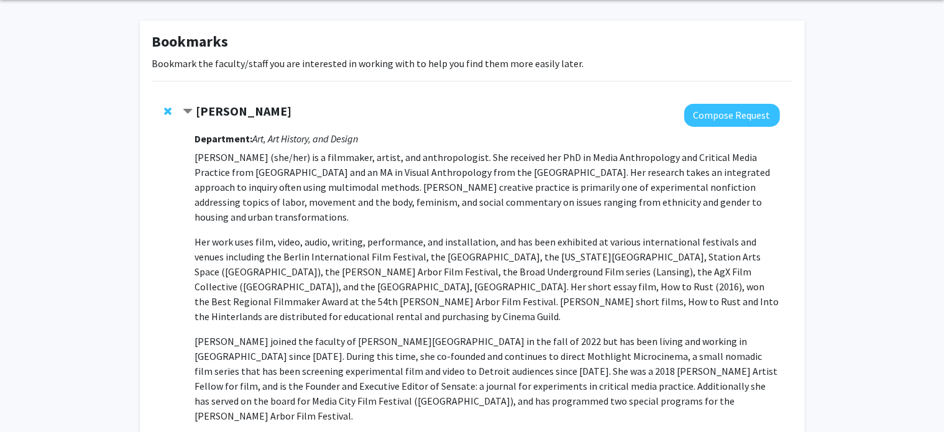
scroll to position [0, 0]
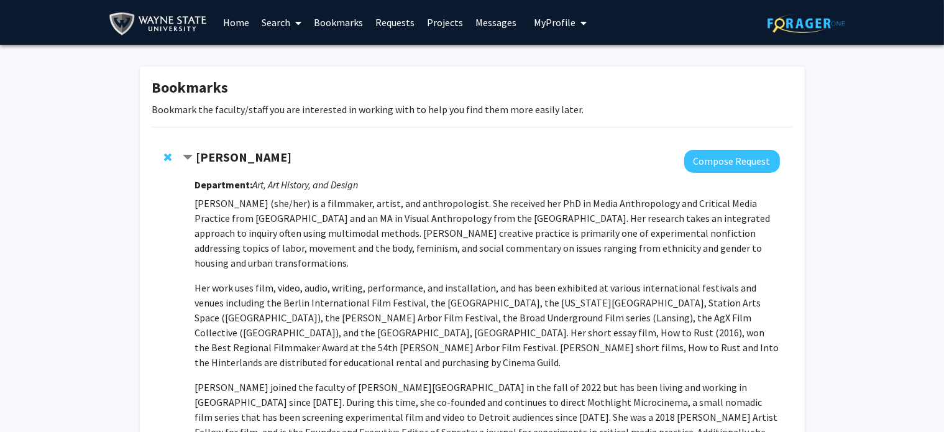
click at [165, 153] on span "Remove Julia Yezbick from bookmarks" at bounding box center [168, 157] width 7 height 10
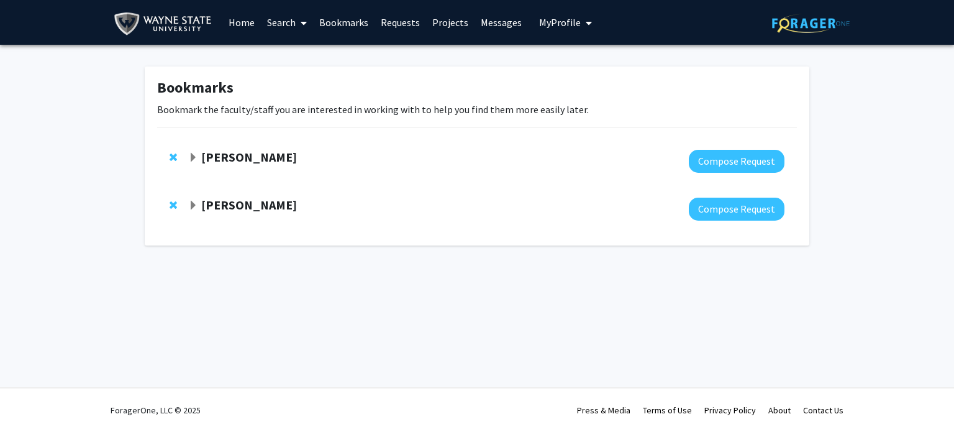
click at [230, 156] on strong "Christine Kivlen" at bounding box center [249, 157] width 96 height 16
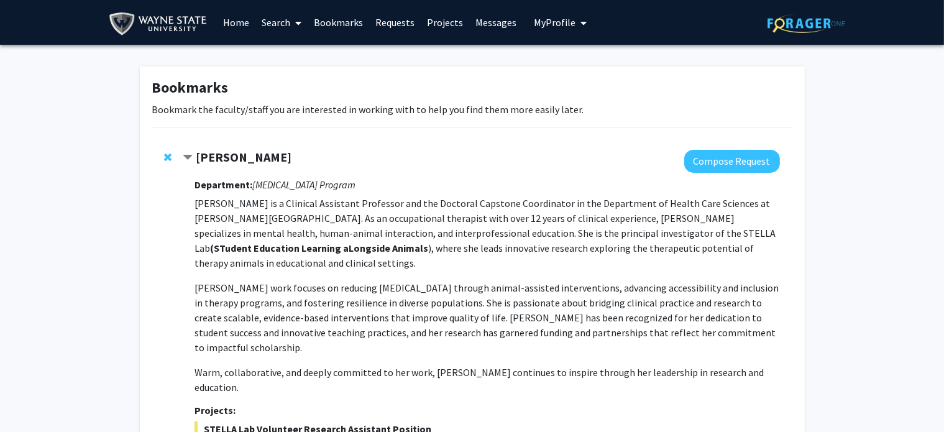
click at [428, 242] on strong "(STudent Education Learning aLongside Animals" at bounding box center [319, 248] width 218 height 12
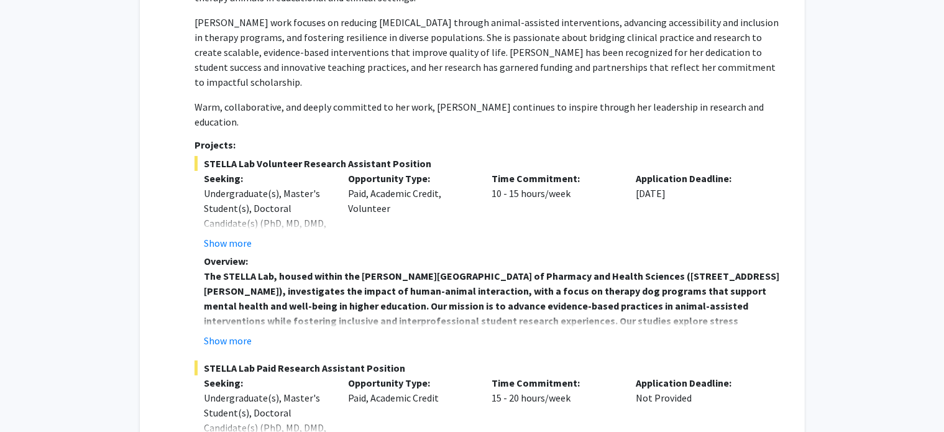
scroll to position [263, 0]
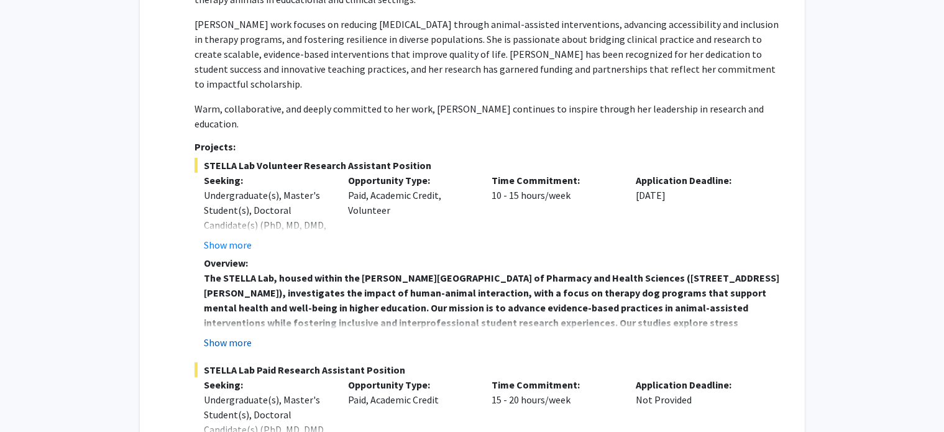
click at [240, 335] on button "Show more" at bounding box center [228, 342] width 48 height 15
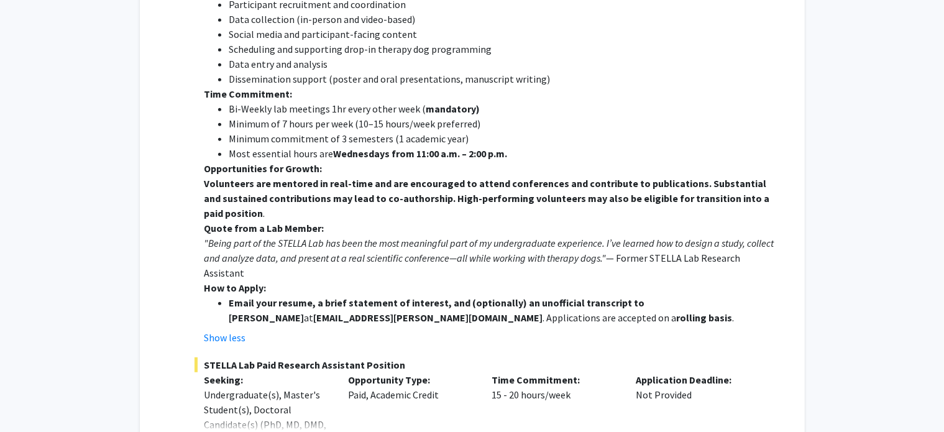
scroll to position [890, 0]
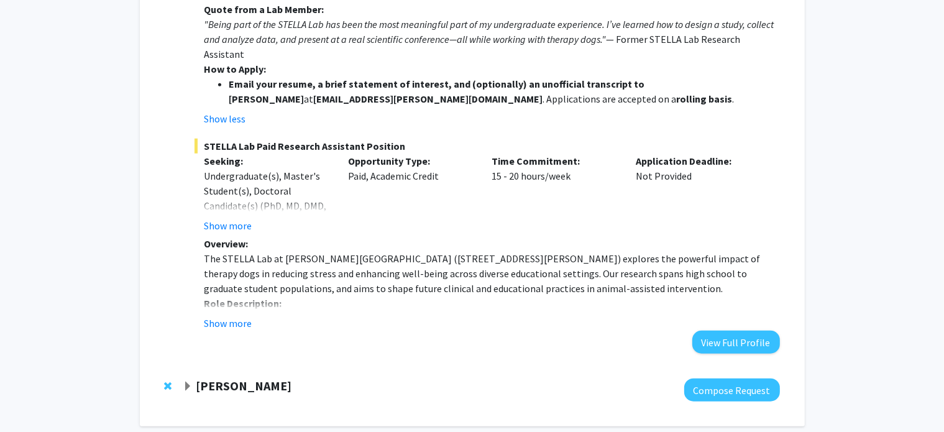
click at [222, 378] on div at bounding box center [481, 389] width 596 height 23
click at [226, 378] on strong "Jaymelee Kim" at bounding box center [244, 386] width 96 height 16
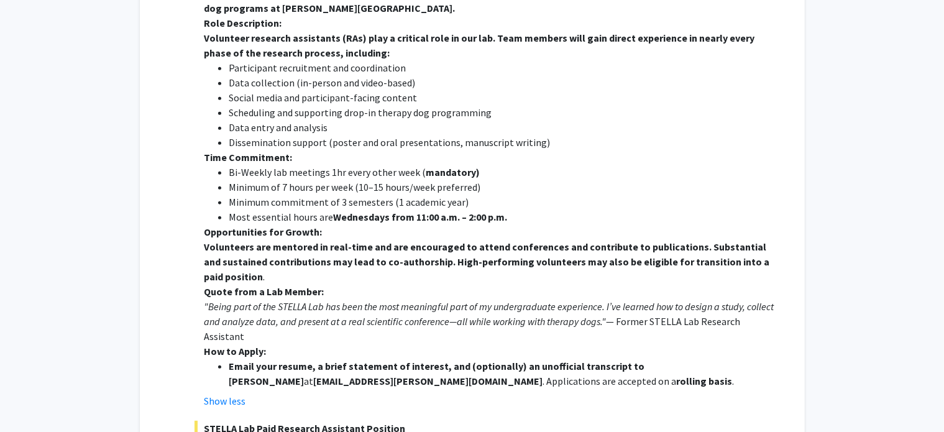
scroll to position [0, 0]
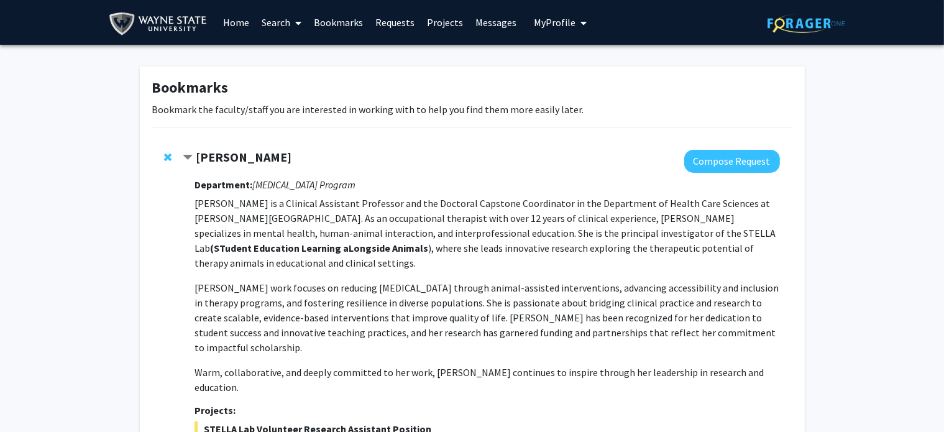
click at [549, 16] on span "My Profile" at bounding box center [555, 22] width 42 height 12
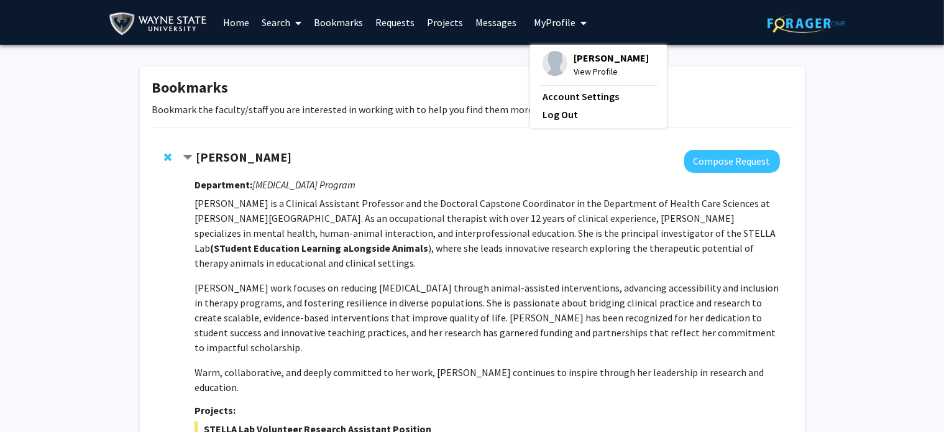
click at [240, 14] on link "Home" at bounding box center [236, 22] width 39 height 43
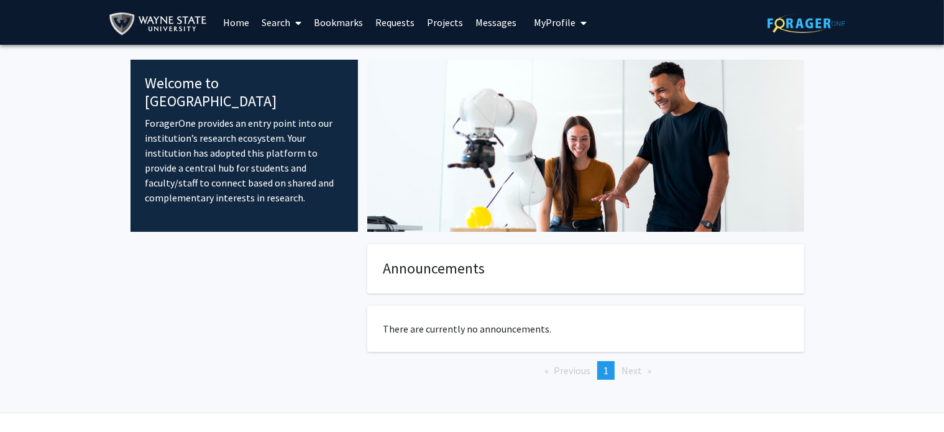
click at [271, 21] on link "Search" at bounding box center [281, 22] width 52 height 43
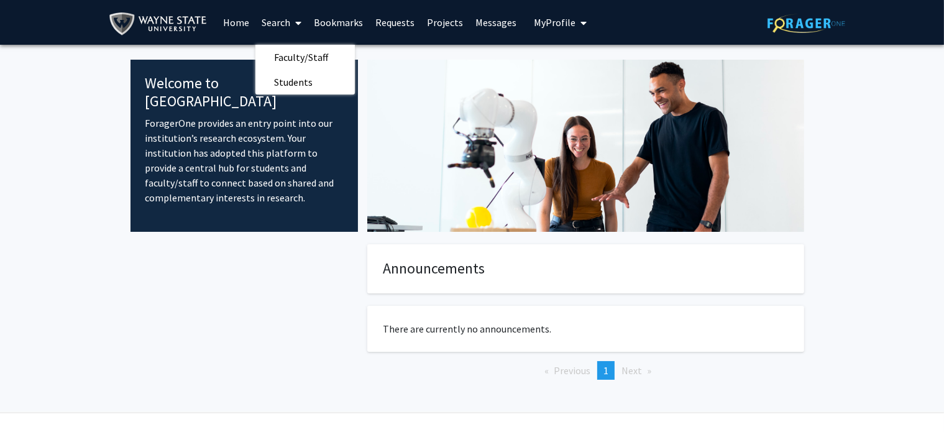
click at [330, 22] on link "Bookmarks" at bounding box center [337, 22] width 61 height 43
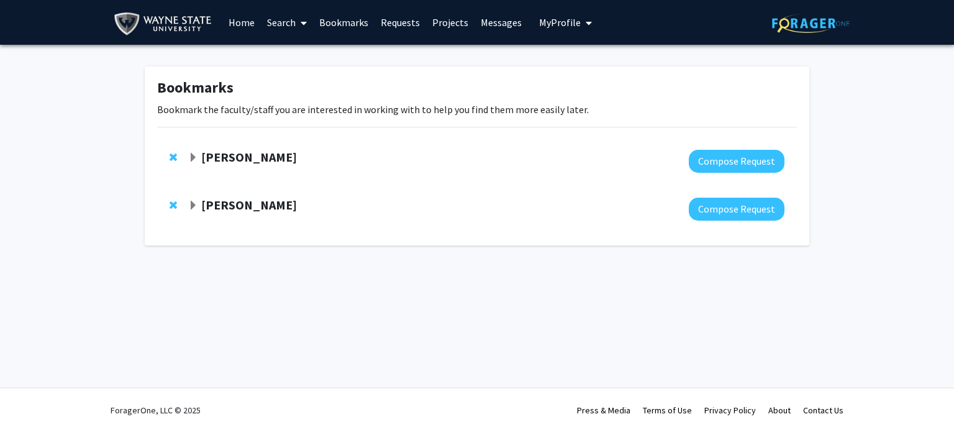
click at [294, 21] on link "Search" at bounding box center [287, 22] width 52 height 43
click at [285, 91] on span "Students" at bounding box center [299, 82] width 76 height 25
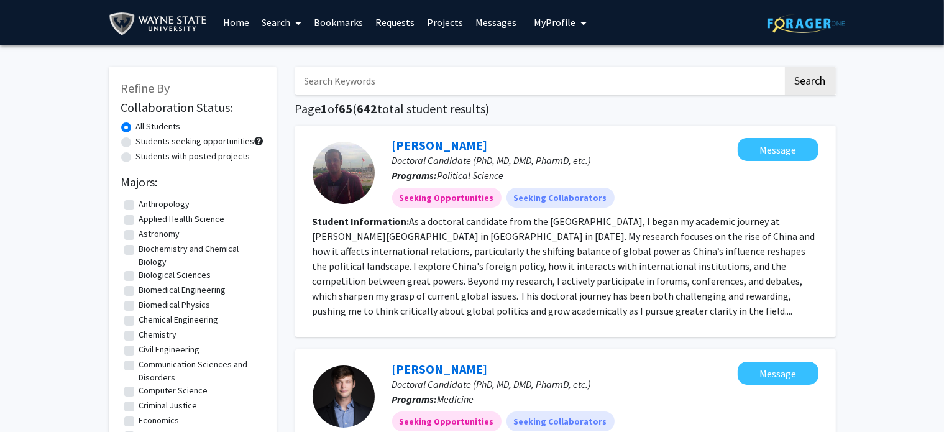
click at [435, 75] on input "Search Keywords" at bounding box center [539, 80] width 488 height 29
click at [785, 66] on button "Search" at bounding box center [810, 80] width 51 height 29
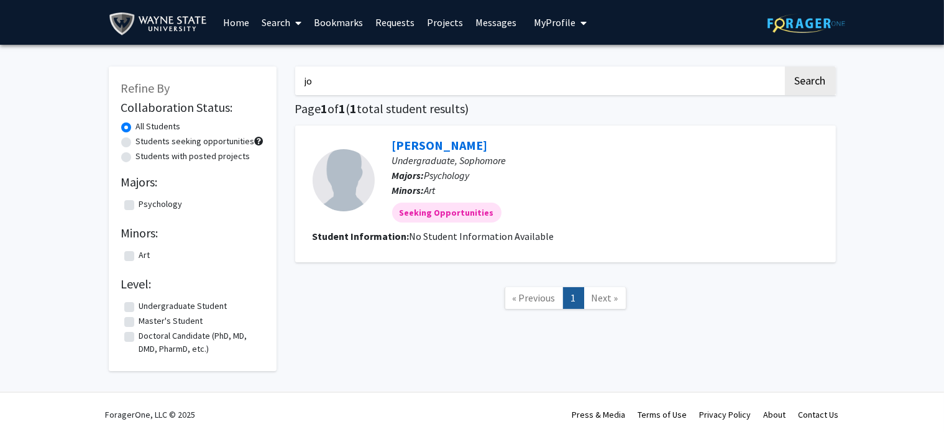
type input "j"
click at [462, 143] on link "Jordyn Meersseman" at bounding box center [440, 145] width 96 height 16
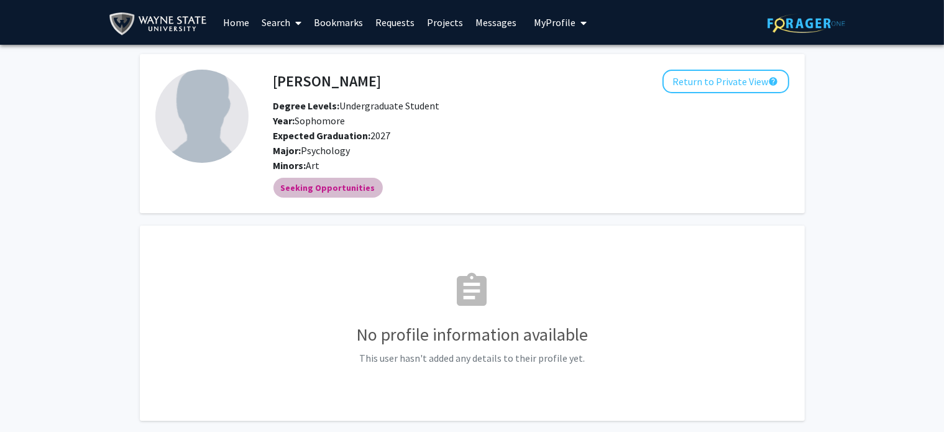
click at [356, 184] on mat-chip "Seeking Opportunities" at bounding box center [327, 188] width 109 height 20
click at [559, 23] on span "My Profile" at bounding box center [555, 22] width 42 height 12
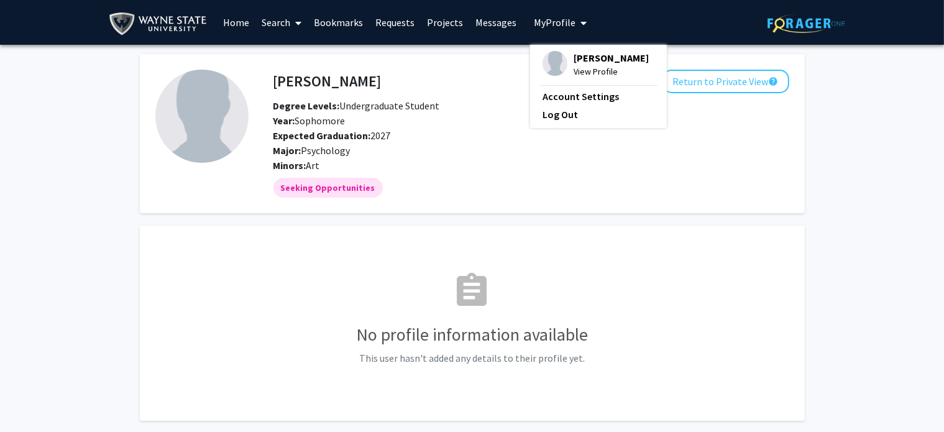
click at [581, 65] on span "Jordyn Meersseman" at bounding box center [610, 58] width 75 height 14
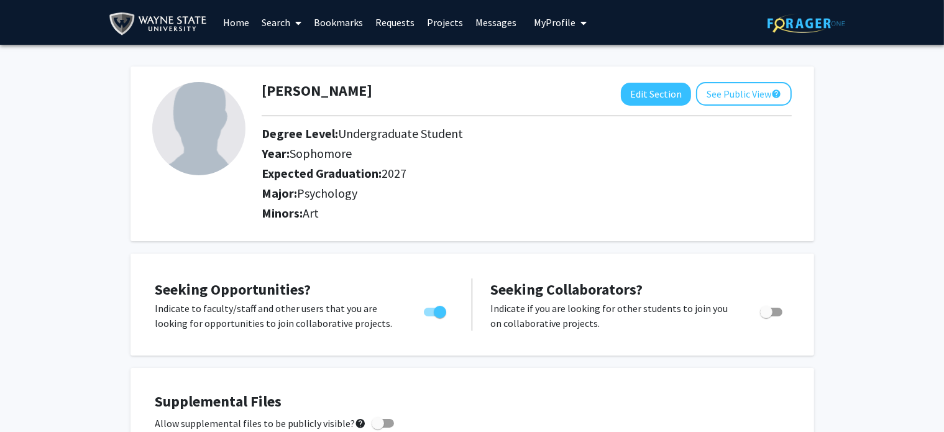
click at [437, 309] on span "Toggle" at bounding box center [440, 312] width 12 height 12
click at [430, 316] on input "Are you actively seeking opportunities?" at bounding box center [429, 316] width 1 height 1
checkbox input "false"
click at [649, 91] on button "Edit Section" at bounding box center [656, 94] width 70 height 23
select select "sophomore"
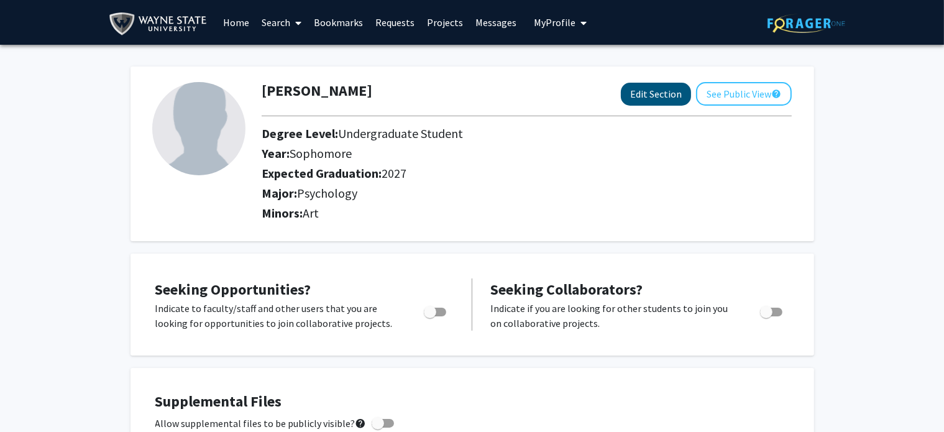
select select "2027"
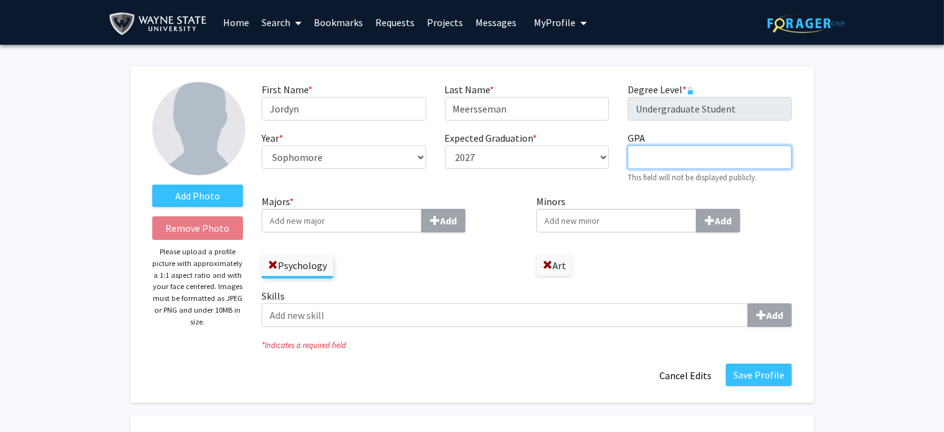
click at [678, 163] on input "GPA required" at bounding box center [709, 157] width 164 height 24
type input "3.0"
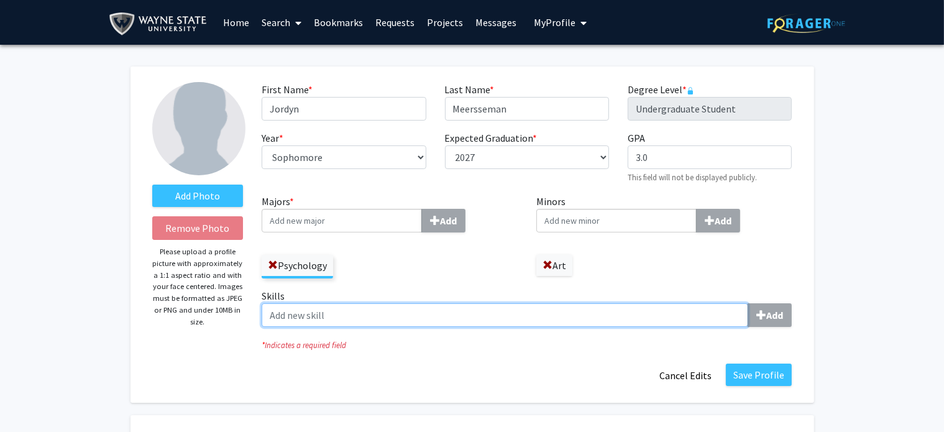
click at [377, 307] on input "Skills Add" at bounding box center [505, 315] width 486 height 24
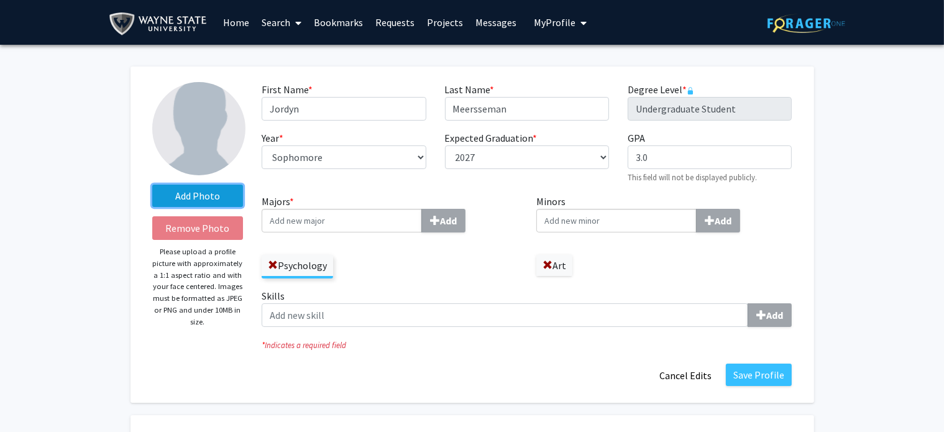
click at [214, 200] on label "Add Photo" at bounding box center [197, 195] width 91 height 22
click at [0, 0] on input "Add Photo" at bounding box center [0, 0] width 0 height 0
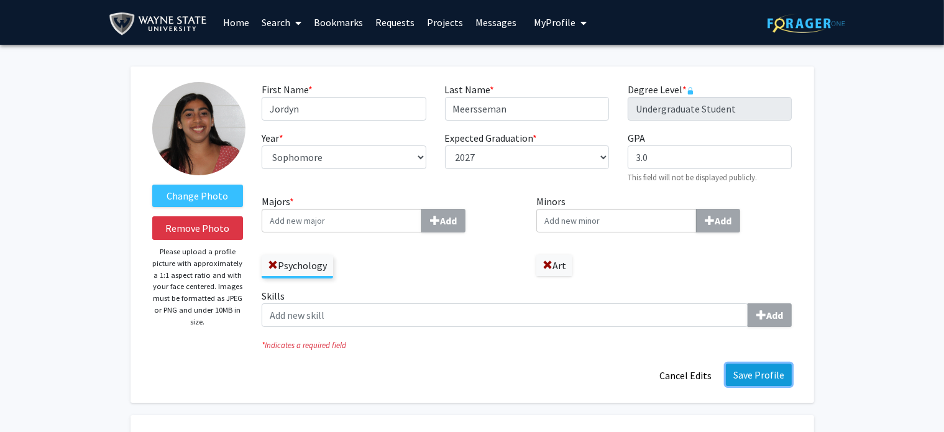
click at [773, 382] on button "Save Profile" at bounding box center [759, 374] width 66 height 22
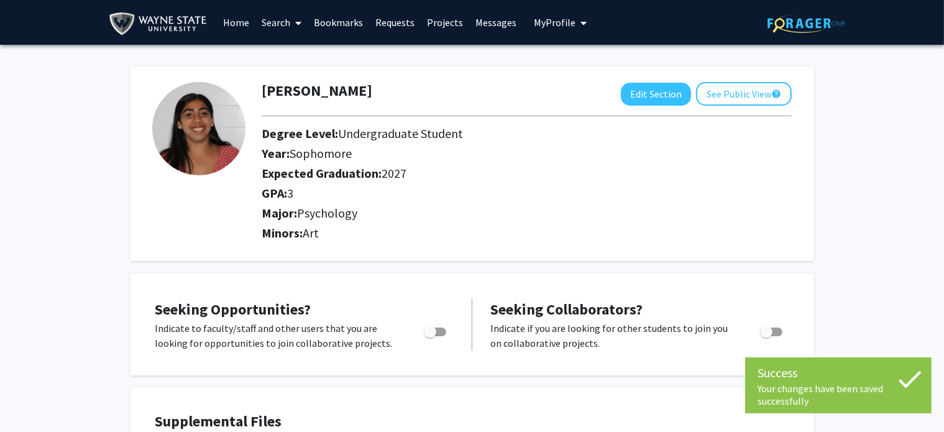
click at [243, 19] on link "Home" at bounding box center [236, 22] width 39 height 43
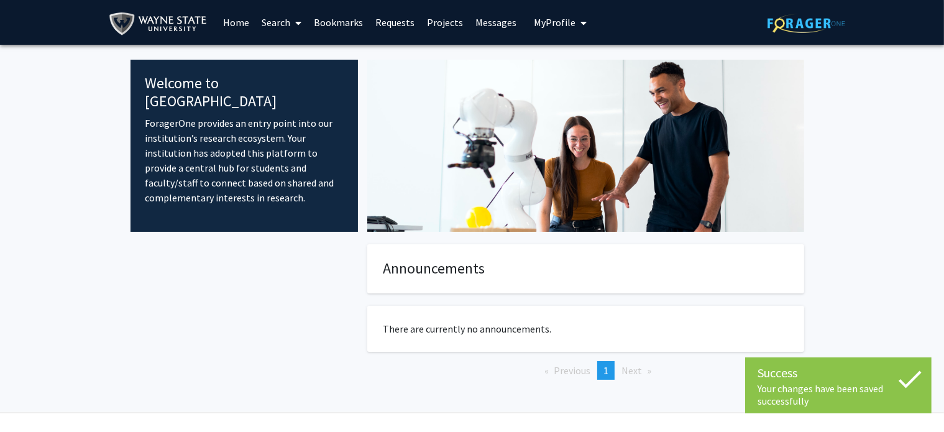
click at [283, 22] on link "Search" at bounding box center [281, 22] width 52 height 43
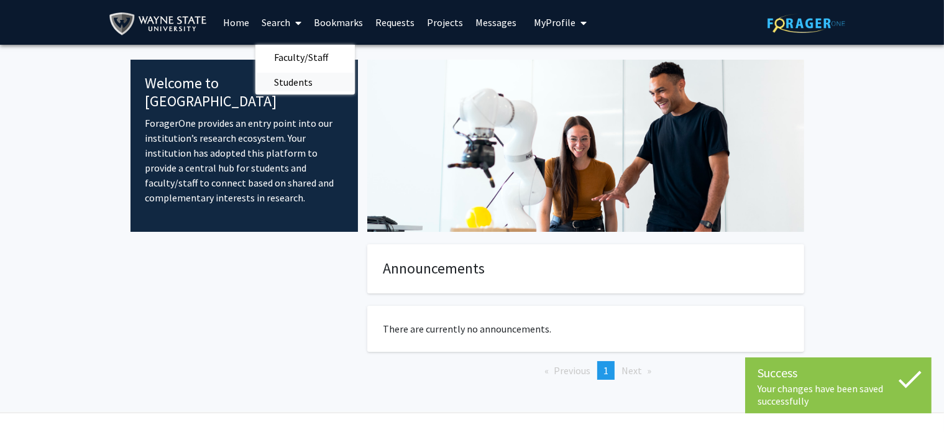
click at [300, 81] on span "Students" at bounding box center [293, 82] width 76 height 25
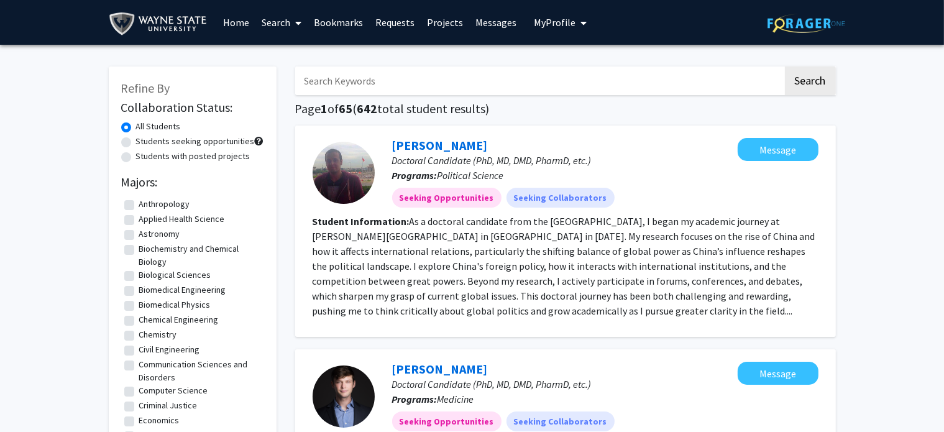
click at [542, 31] on button "My Profile" at bounding box center [560, 22] width 60 height 45
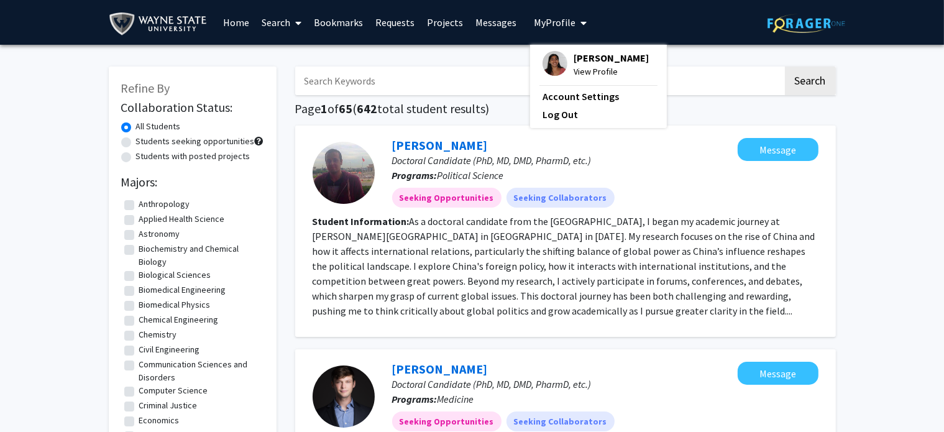
click at [582, 78] on span "View Profile" at bounding box center [610, 72] width 75 height 14
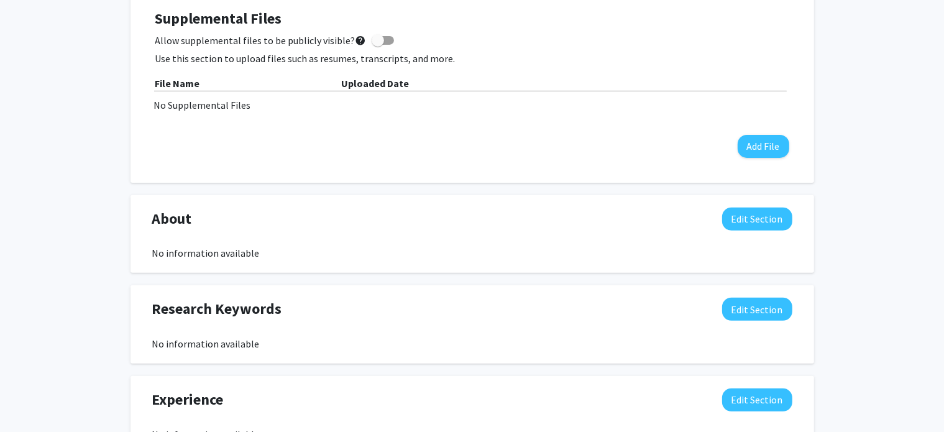
scroll to position [407, 0]
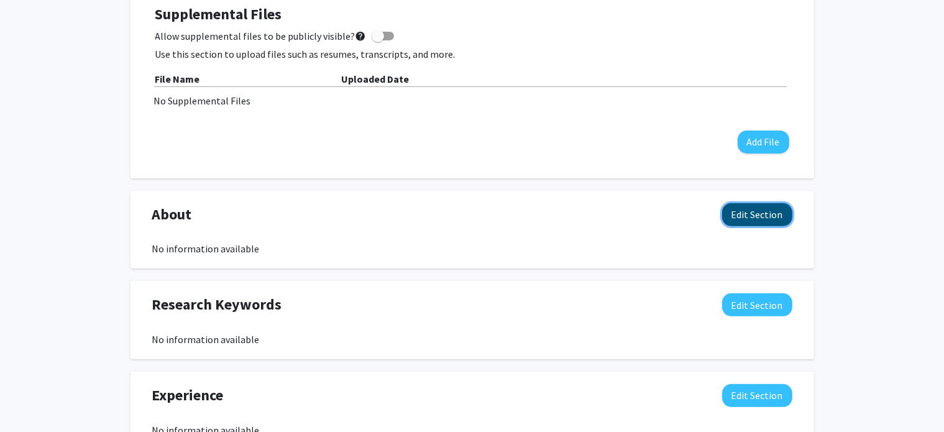
click at [762, 218] on button "Edit Section" at bounding box center [757, 214] width 70 height 23
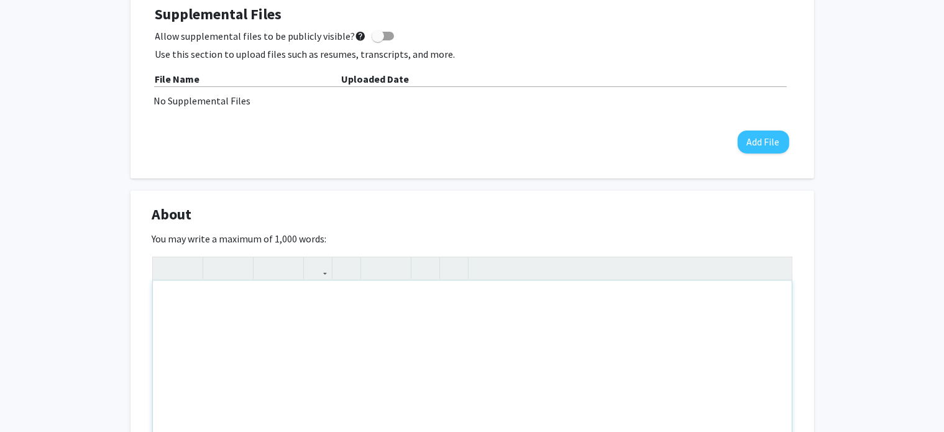
click at [560, 354] on div "Note to users with screen readers: Please deactivate our accessibility plugin f…" at bounding box center [472, 374] width 639 height 186
type textarea "I am a undergraduate Psychology major minoring in Art.&nbsp;"
drag, startPoint x: 474, startPoint y: 299, endPoint x: 157, endPoint y: 334, distance: 319.3
click at [157, 334] on div "I am a undergraduate Psychology major minoring in Art." at bounding box center [472, 374] width 639 height 186
click at [232, 293] on div "Note to users with screen readers: Please deactivate our accessibility plugin f…" at bounding box center [472, 374] width 639 height 186
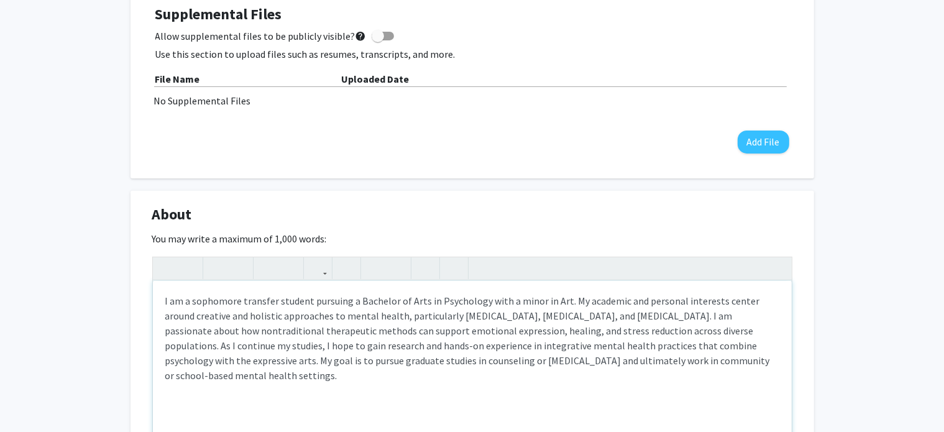
drag, startPoint x: 342, startPoint y: 312, endPoint x: 355, endPoint y: 310, distance: 13.9
click at [355, 310] on p "I am a sophomore transfer student pursuing a Bachelor of Arts in Psychology wit…" at bounding box center [472, 337] width 614 height 89
click at [682, 329] on p "I am a sophomore transfer student pursuing a Bachelor of Arts in Psychology wit…" at bounding box center [472, 337] width 614 height 89
click at [576, 318] on p "I am a sophomore transfer student pursuing a Bachelor of Arts in Psychology wit…" at bounding box center [472, 337] width 614 height 89
click at [375, 312] on p "I am a sophomore transfer student pursuing a Bachelor of Arts in Psychology wit…" at bounding box center [472, 337] width 614 height 89
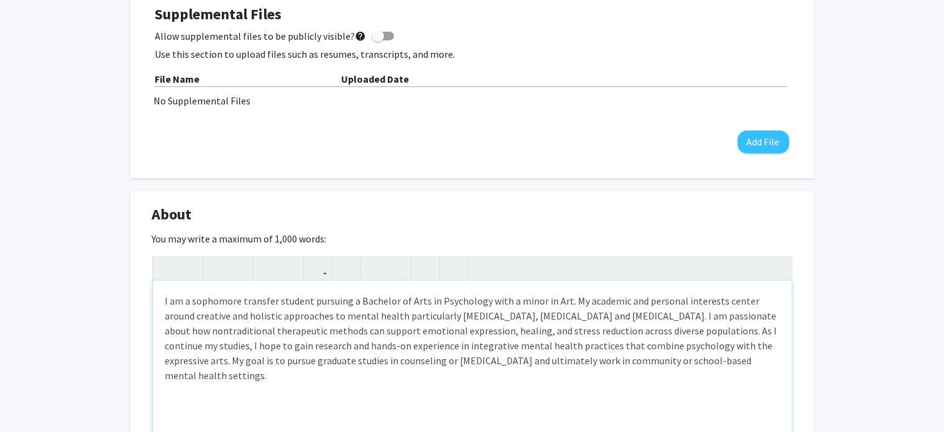
click at [423, 325] on p "I am a sophomore transfer student pursuing a Bachelor of Arts in Psychology wit…" at bounding box center [472, 337] width 614 height 89
click at [368, 317] on p "I am a sophomore transfer student pursuing a Bachelor of Arts in Psychology wit…" at bounding box center [472, 337] width 614 height 89
click at [489, 332] on p "I am a sophomore transfer student pursuing a Bachelor of Arts in Psychology wit…" at bounding box center [472, 337] width 614 height 89
click at [493, 334] on p "I am a sophomore transfer student pursuing a Bachelor of Arts in Psychology wit…" at bounding box center [472, 337] width 614 height 89
click at [374, 362] on p "I am a sophomore transfer student pursuing a Bachelor of Arts in Psychology wit…" at bounding box center [472, 337] width 614 height 89
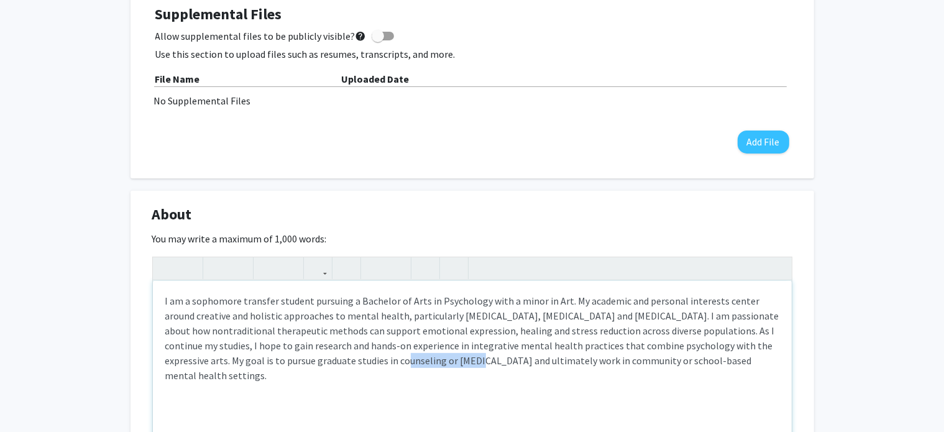
drag, startPoint x: 374, startPoint y: 362, endPoint x: 306, endPoint y: 373, distance: 69.2
click at [306, 373] on div "I am a sophomore transfer student pursuing a Bachelor of Arts in Psychology wit…" at bounding box center [472, 374] width 639 height 186
click at [318, 360] on p "I am a sophomore transfer student pursuing a Bachelor of Arts in Psychology wit…" at bounding box center [472, 337] width 614 height 89
click at [316, 364] on p "I am a sophomore transfer student pursuing a Bachelor of Arts in Psychology wit…" at bounding box center [472, 337] width 614 height 89
click at [400, 363] on p "I am a sophomore transfer student pursuing a Bachelor of Arts in Psychology wit…" at bounding box center [472, 337] width 614 height 89
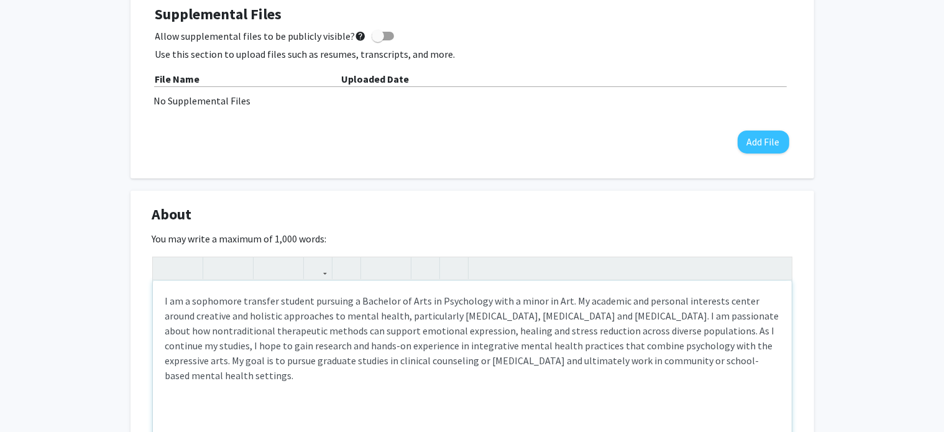
click at [403, 362] on p "I am a sophomore transfer student pursuing a Bachelor of Arts in Psychology wit…" at bounding box center [472, 337] width 614 height 89
click at [315, 374] on p "I am a sophomore transfer student pursuing a Bachelor of Arts in Psychology wit…" at bounding box center [472, 337] width 614 height 89
type textarea "<p>I am a sophomore transfer student pursuing a Bachelor of Arts in Psychology …"
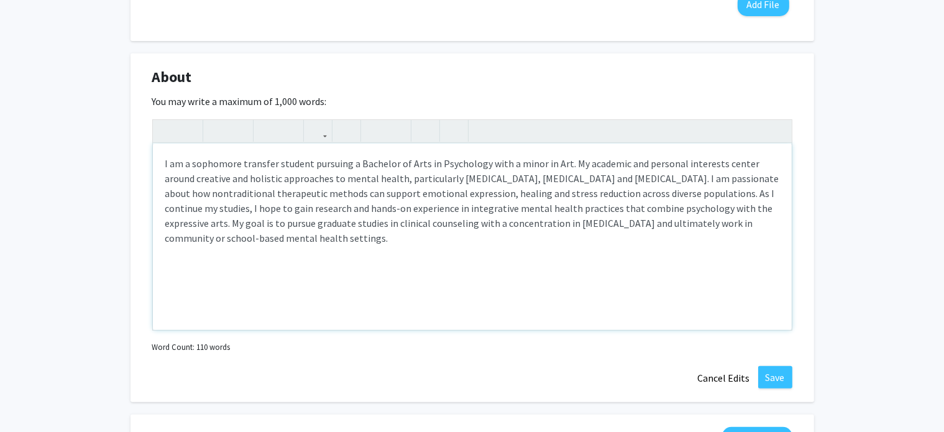
scroll to position [445, 0]
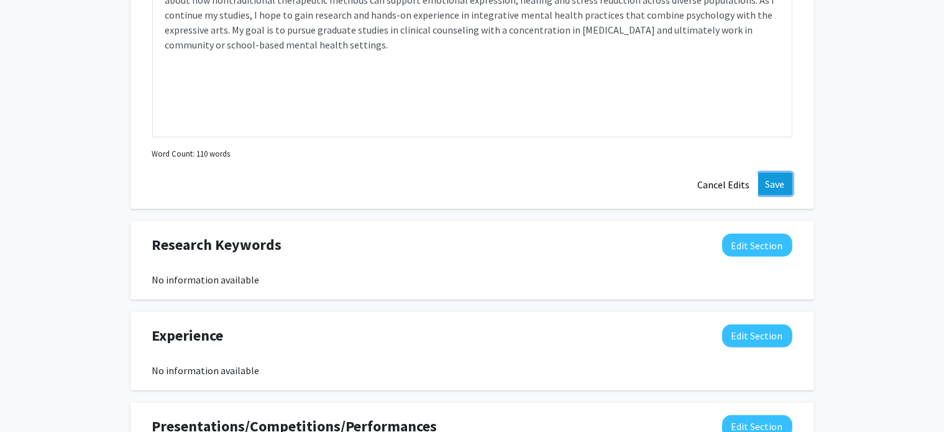
click at [786, 189] on button "Save" at bounding box center [775, 184] width 34 height 22
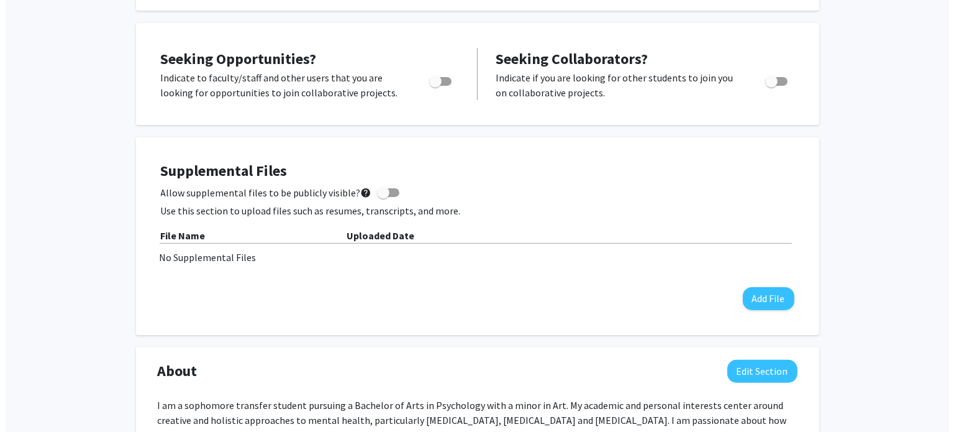
scroll to position [253, 0]
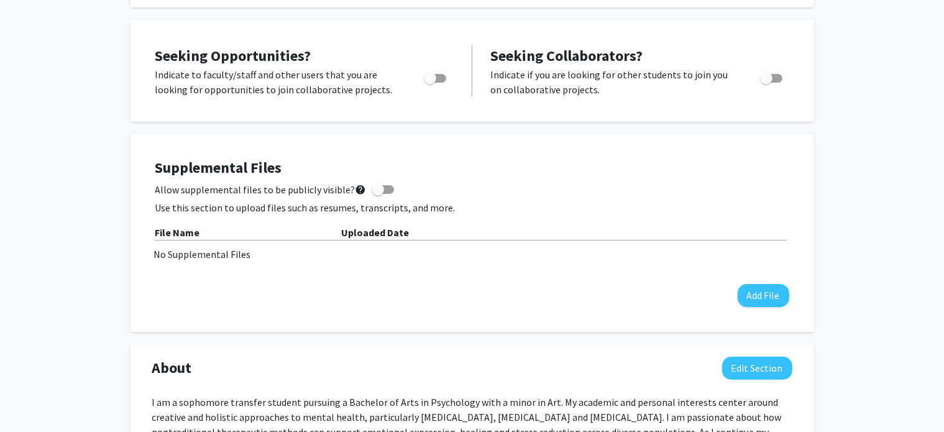
click at [375, 153] on div "Supplemental Files Allow supplemental files to be publicly visible? help Use th…" at bounding box center [472, 233] width 658 height 173
click at [376, 182] on label "Allow supplemental files to be publicly visible? help" at bounding box center [274, 189] width 239 height 15
click at [377, 194] on input "Allow supplemental files to be publicly visible? help" at bounding box center [377, 194] width 1 height 1
click at [381, 186] on span at bounding box center [387, 189] width 12 height 12
click at [377, 194] on input "Allow supplemental files to be publicly visible? help" at bounding box center [377, 194] width 1 height 1
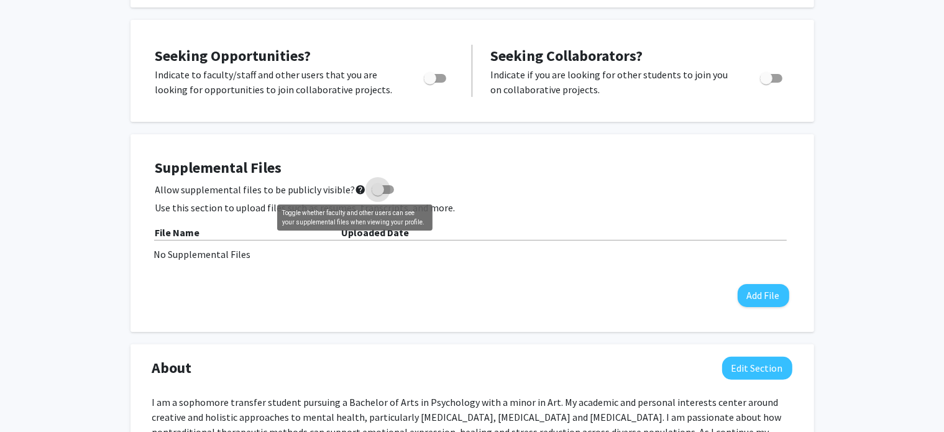
click at [355, 188] on mat-icon "help" at bounding box center [360, 189] width 11 height 15
click at [377, 194] on input "Allow supplemental files to be publicly visible? help" at bounding box center [377, 194] width 1 height 1
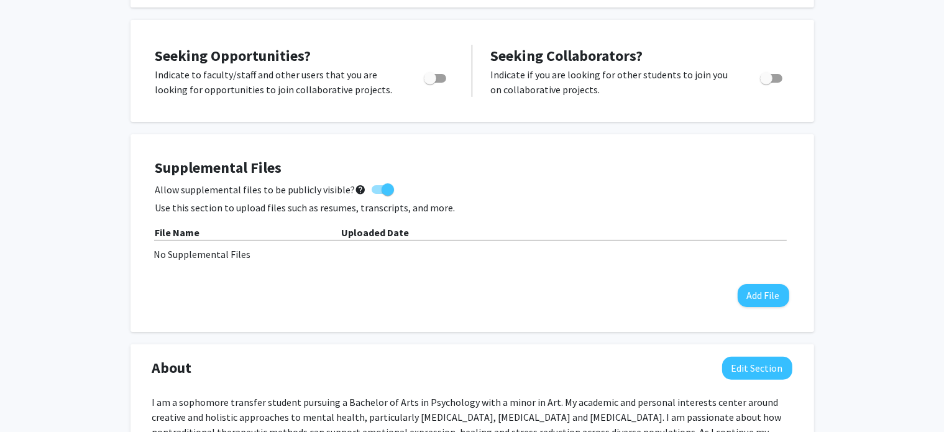
click at [355, 188] on mat-icon "help" at bounding box center [360, 189] width 11 height 15
click at [377, 194] on input "Allow supplemental files to be publicly visible? help" at bounding box center [377, 194] width 1 height 1
checkbox input "false"
click at [755, 295] on button "Add File" at bounding box center [763, 295] width 52 height 23
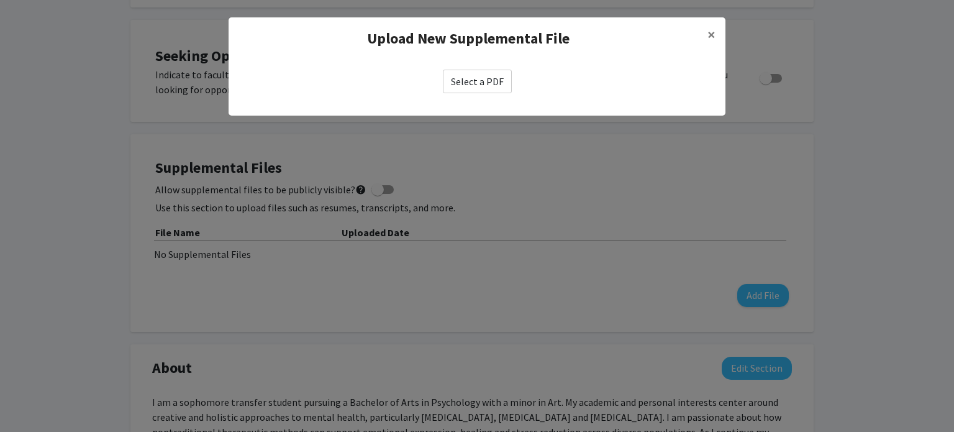
click at [478, 76] on label "Select a PDF" at bounding box center [477, 82] width 69 height 24
click at [0, 0] on input "Select a PDF" at bounding box center [0, 0] width 0 height 0
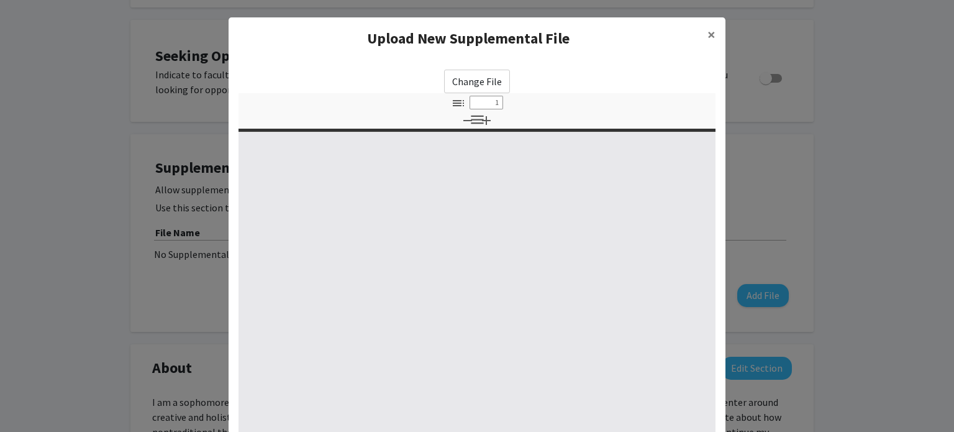
type input "0"
select select "custom"
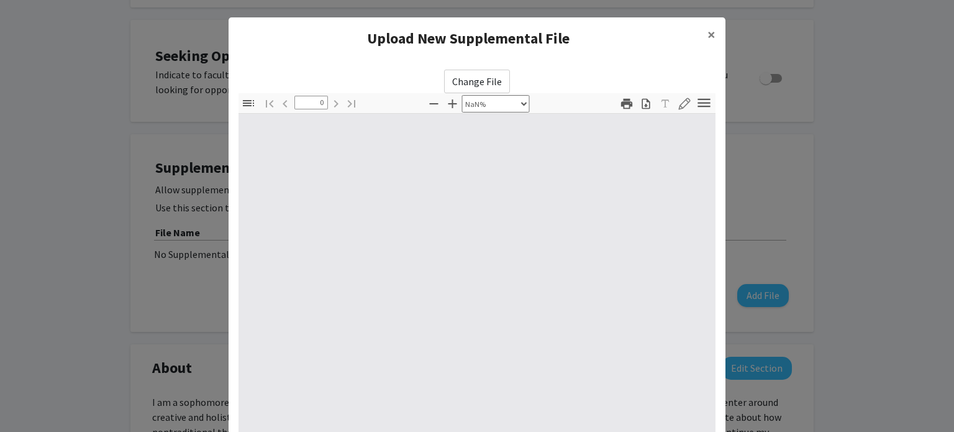
scroll to position [156, 0]
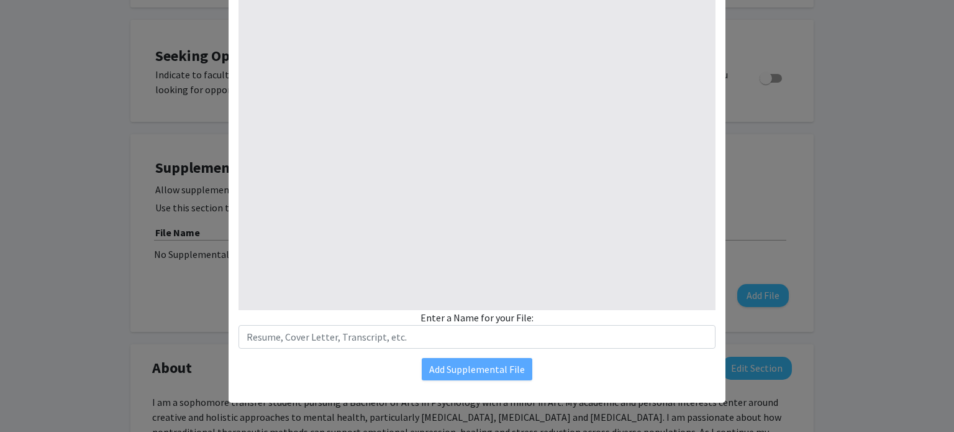
type input "1"
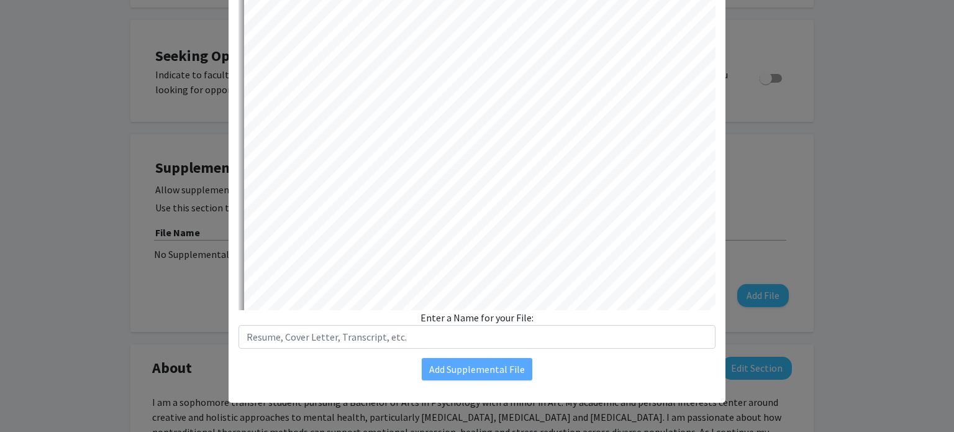
select select "auto"
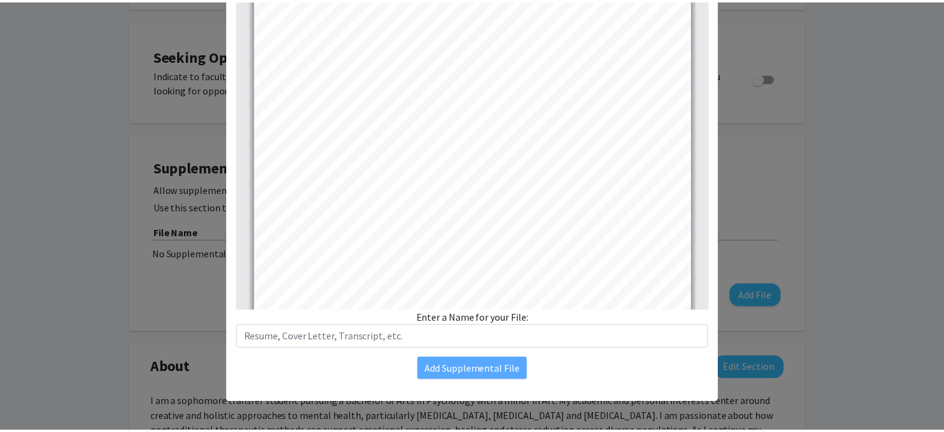
scroll to position [0, 0]
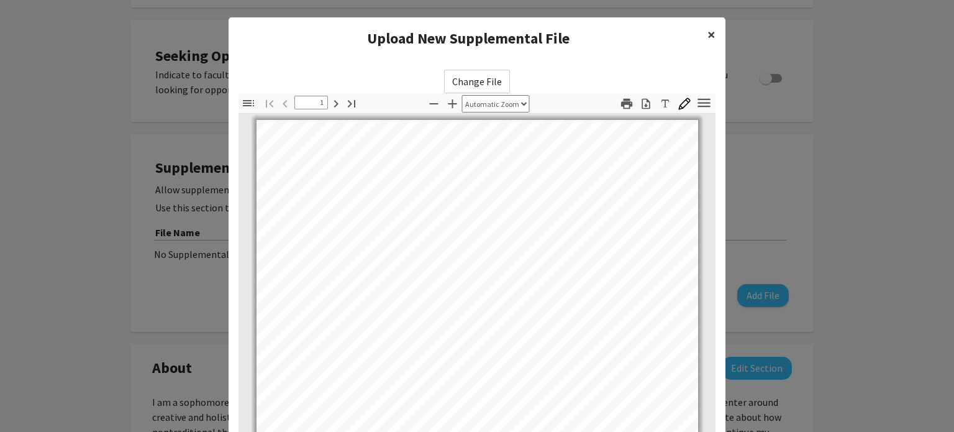
click at [709, 35] on span "×" at bounding box center [712, 34] width 8 height 19
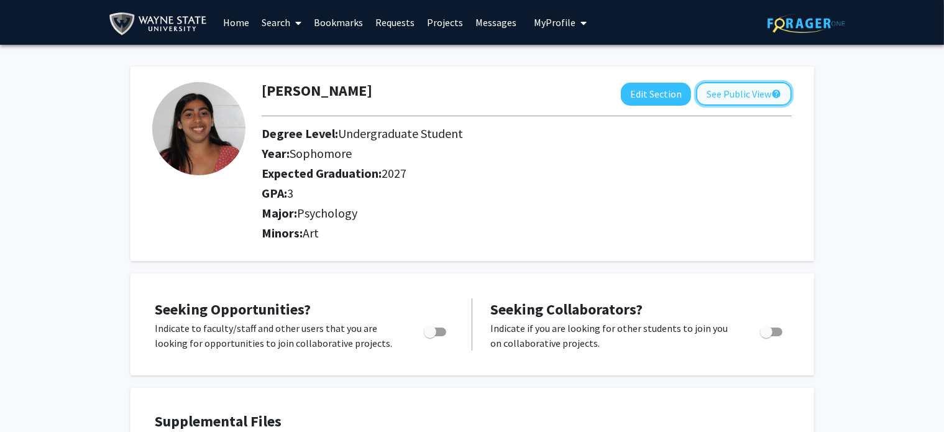
click at [732, 95] on button "See Public View help" at bounding box center [744, 94] width 96 height 24
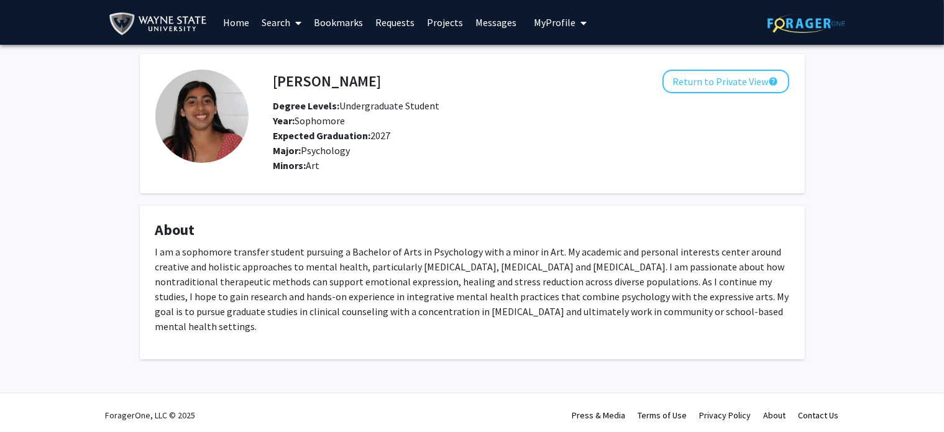
click at [58, 165] on div "Jordyn Meersseman Return to Private View help Degree Levels: Undergraduate Stud…" at bounding box center [472, 222] width 944 height 355
click at [723, 81] on button "Return to Private View help" at bounding box center [725, 82] width 127 height 24
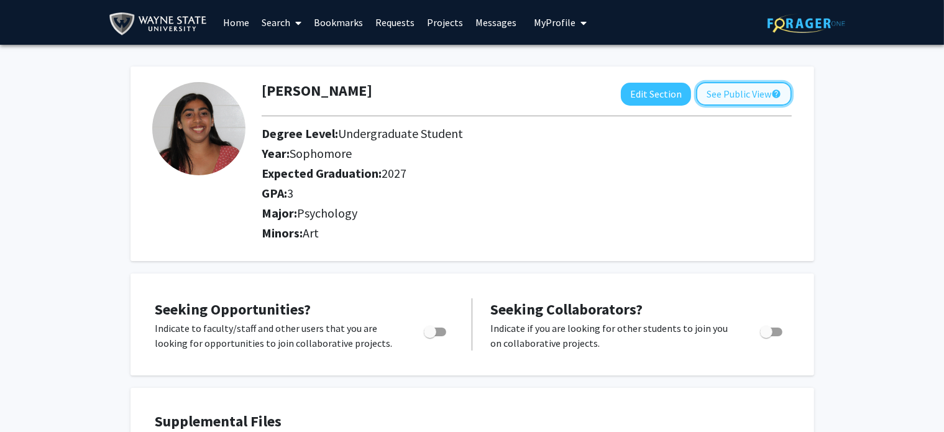
click at [735, 92] on button "See Public View help" at bounding box center [744, 94] width 96 height 24
